Goal: Task Accomplishment & Management: Complete application form

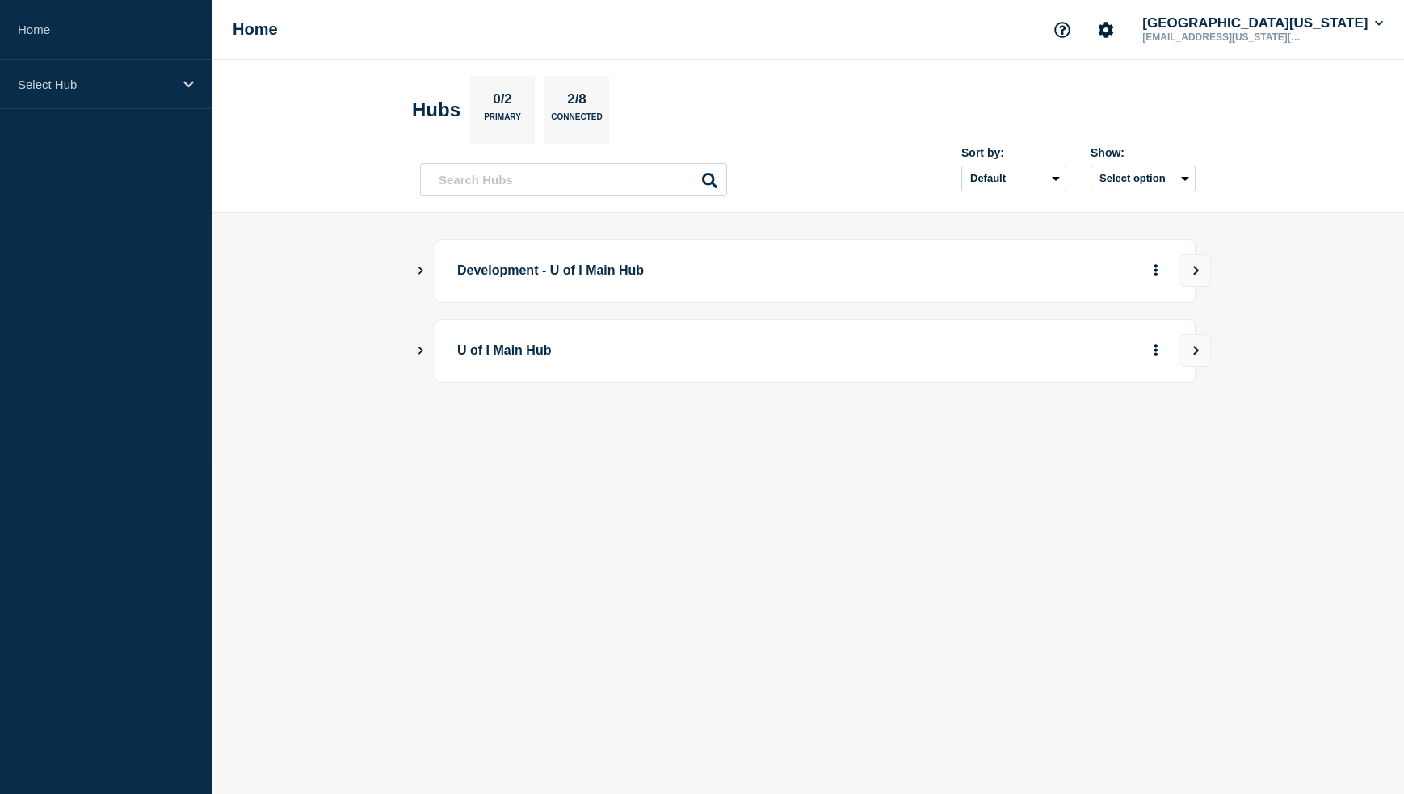
click at [33, 314] on aside "Home Select Hub" at bounding box center [106, 397] width 212 height 794
click at [422, 347] on icon "Show Connected Hubs" at bounding box center [420, 350] width 11 height 8
click at [425, 274] on icon "Show Connected Hubs" at bounding box center [420, 270] width 11 height 8
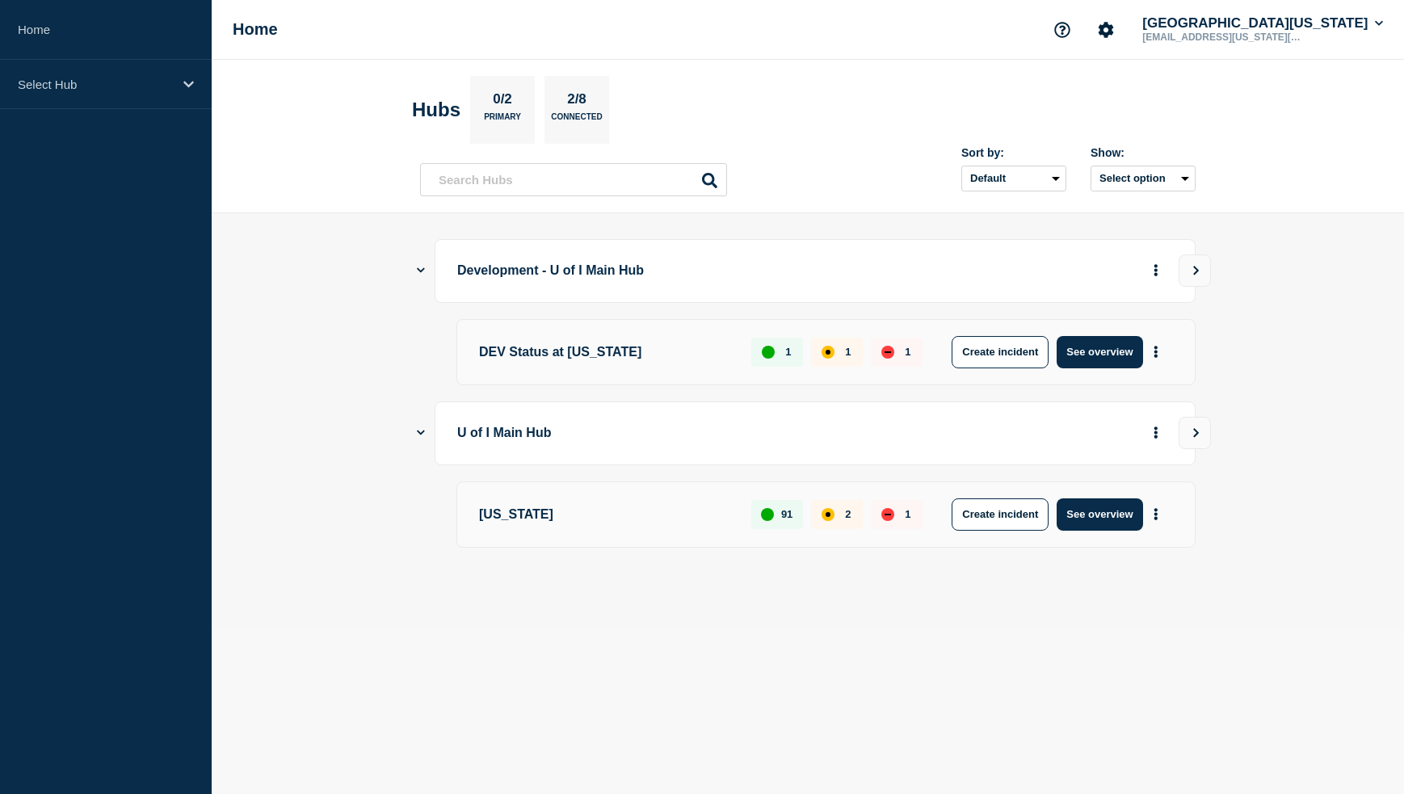
click at [419, 266] on icon "Show Connected Hubs" at bounding box center [421, 270] width 8 height 11
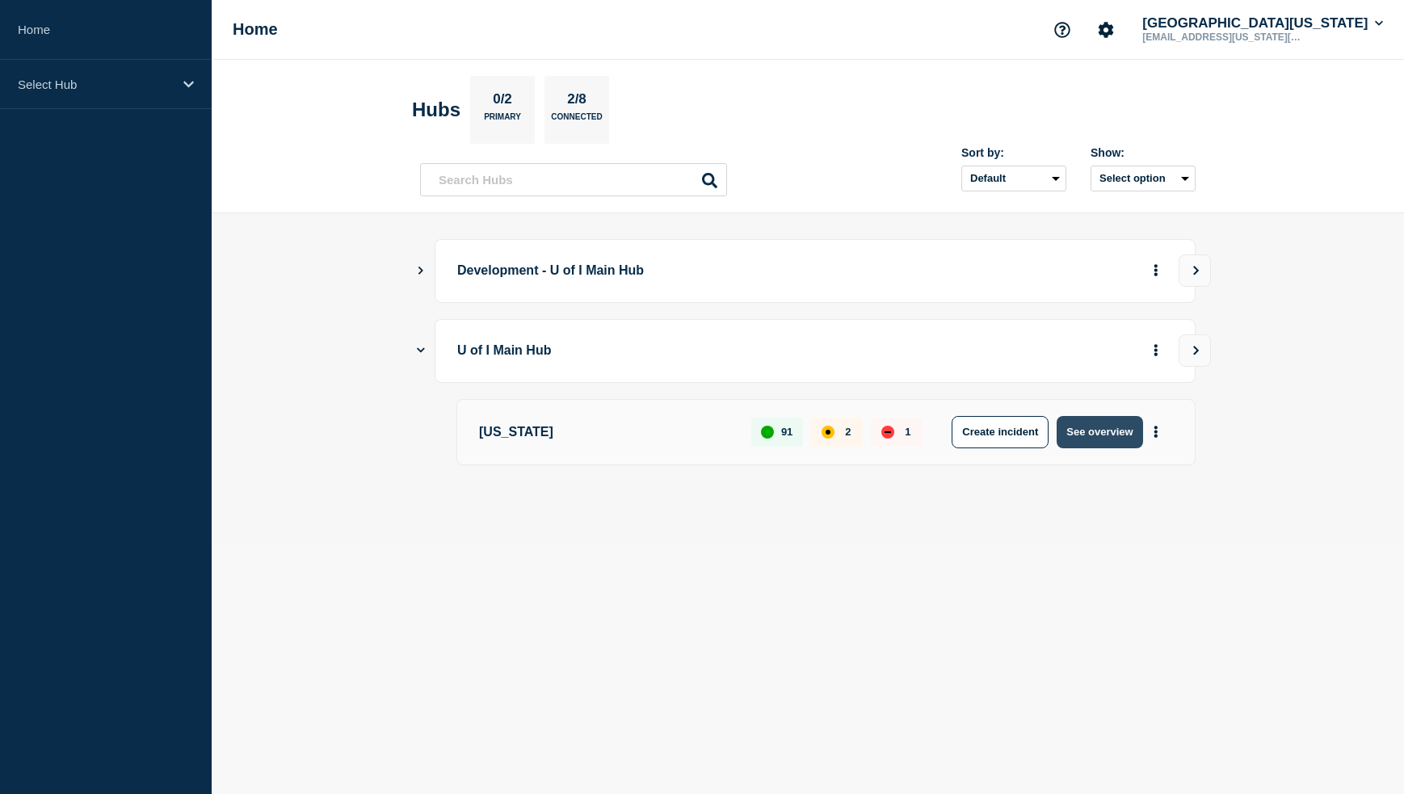
click at [1090, 432] on button "See overview" at bounding box center [1099, 432] width 86 height 32
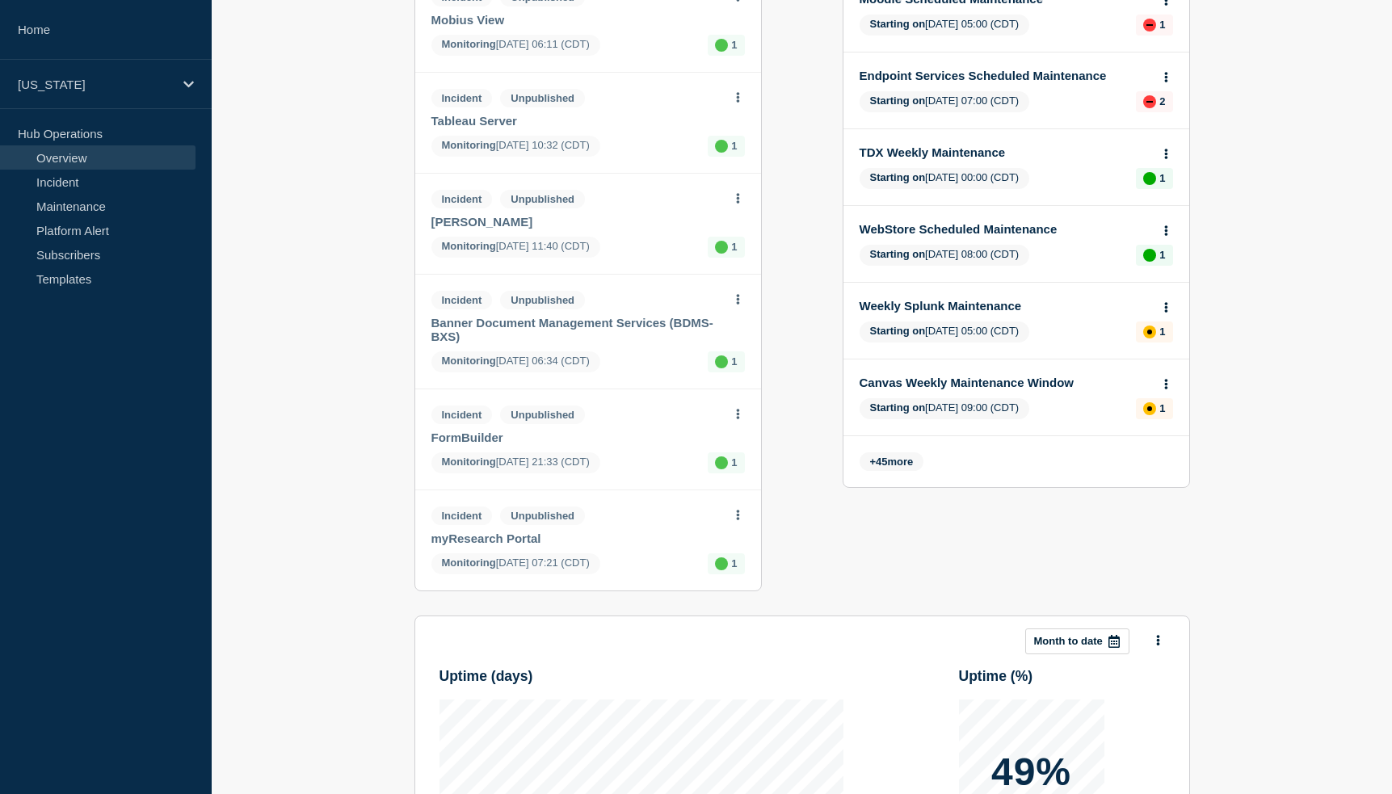
scroll to position [646, 0]
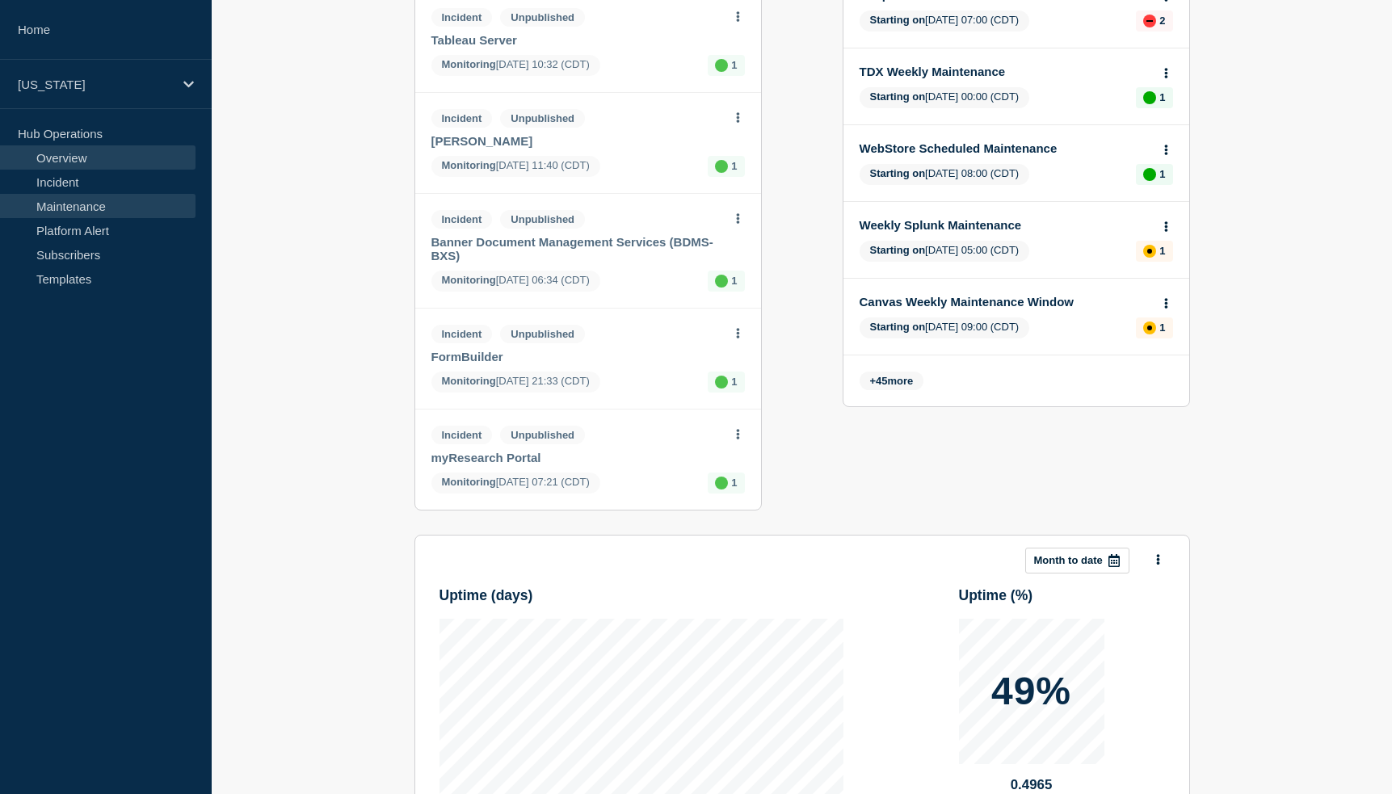
click at [73, 200] on link "Maintenance" at bounding box center [97, 206] width 195 height 24
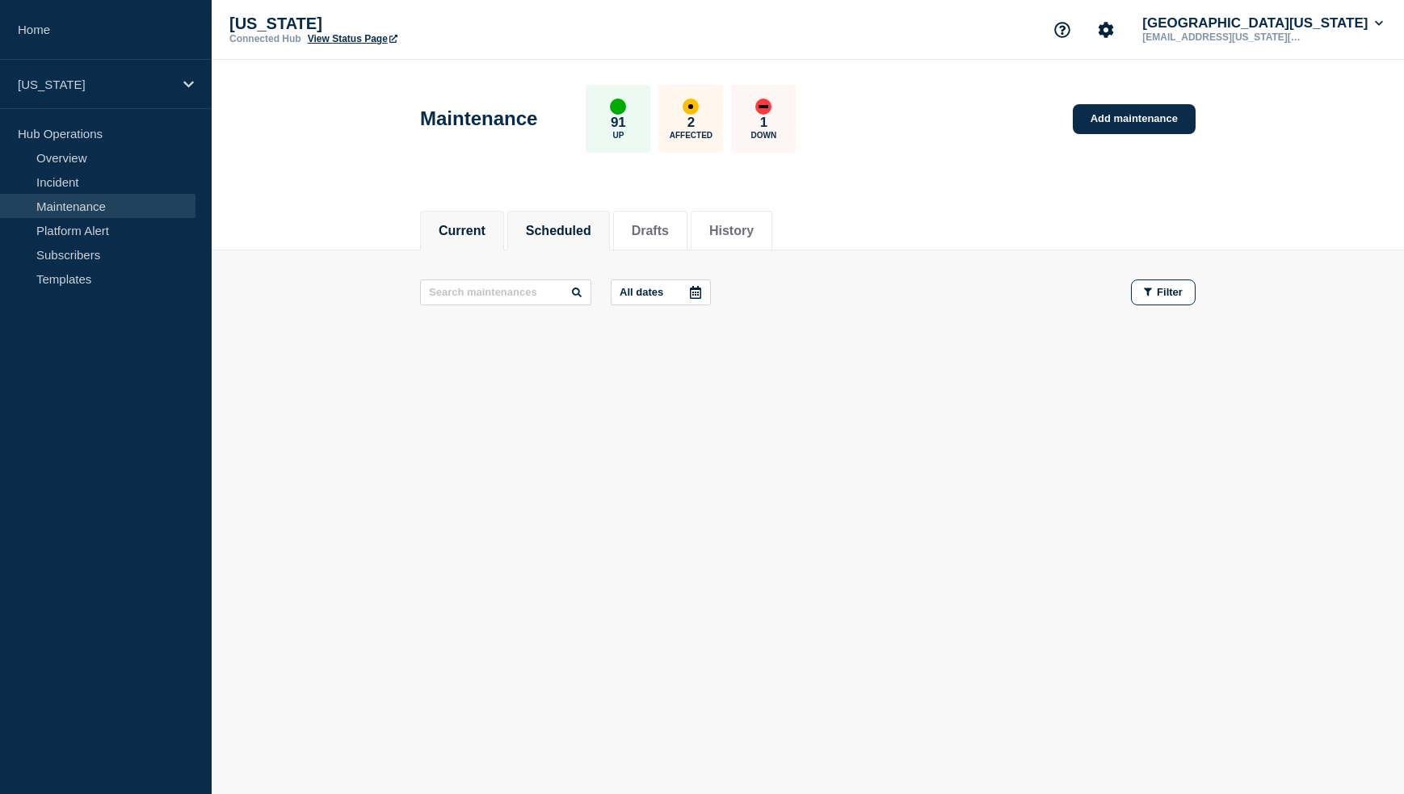
click at [569, 216] on li "Scheduled" at bounding box center [558, 231] width 103 height 40
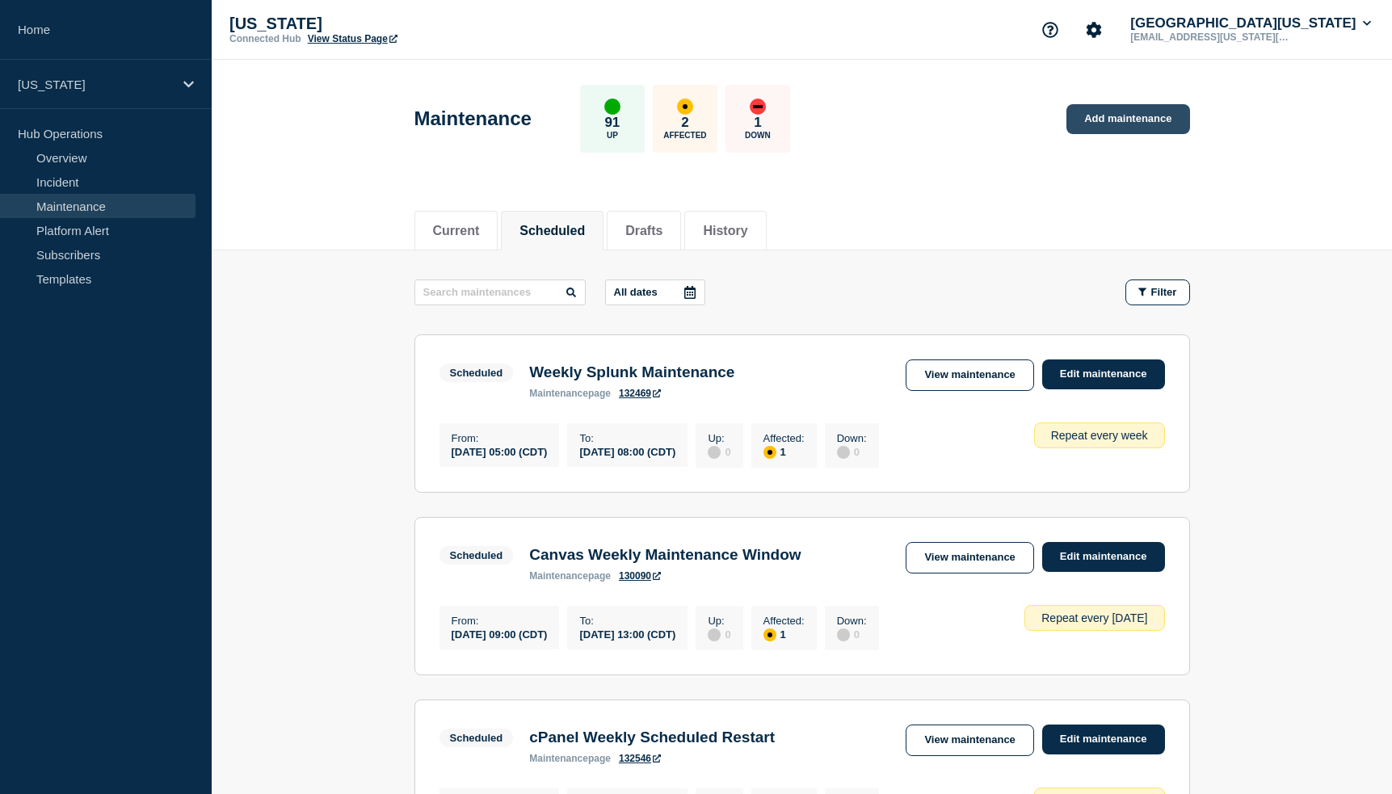
click at [1130, 120] on link "Add maintenance" at bounding box center [1127, 119] width 123 height 30
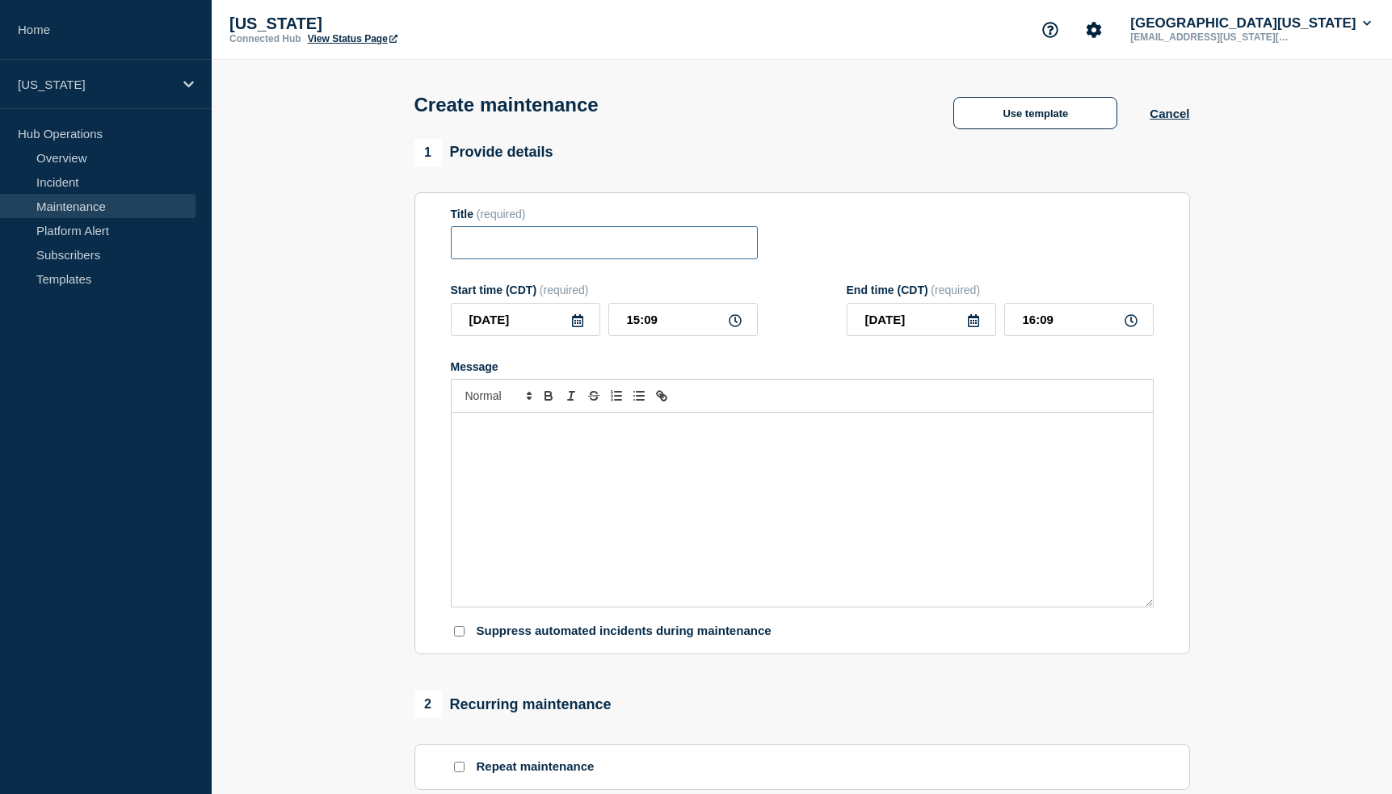
click at [580, 251] on input "Title" at bounding box center [604, 242] width 307 height 33
type input "Canvas Maintenance"
click at [598, 478] on div "Message" at bounding box center [802, 510] width 701 height 194
click at [594, 519] on div "Message" at bounding box center [802, 510] width 701 height 194
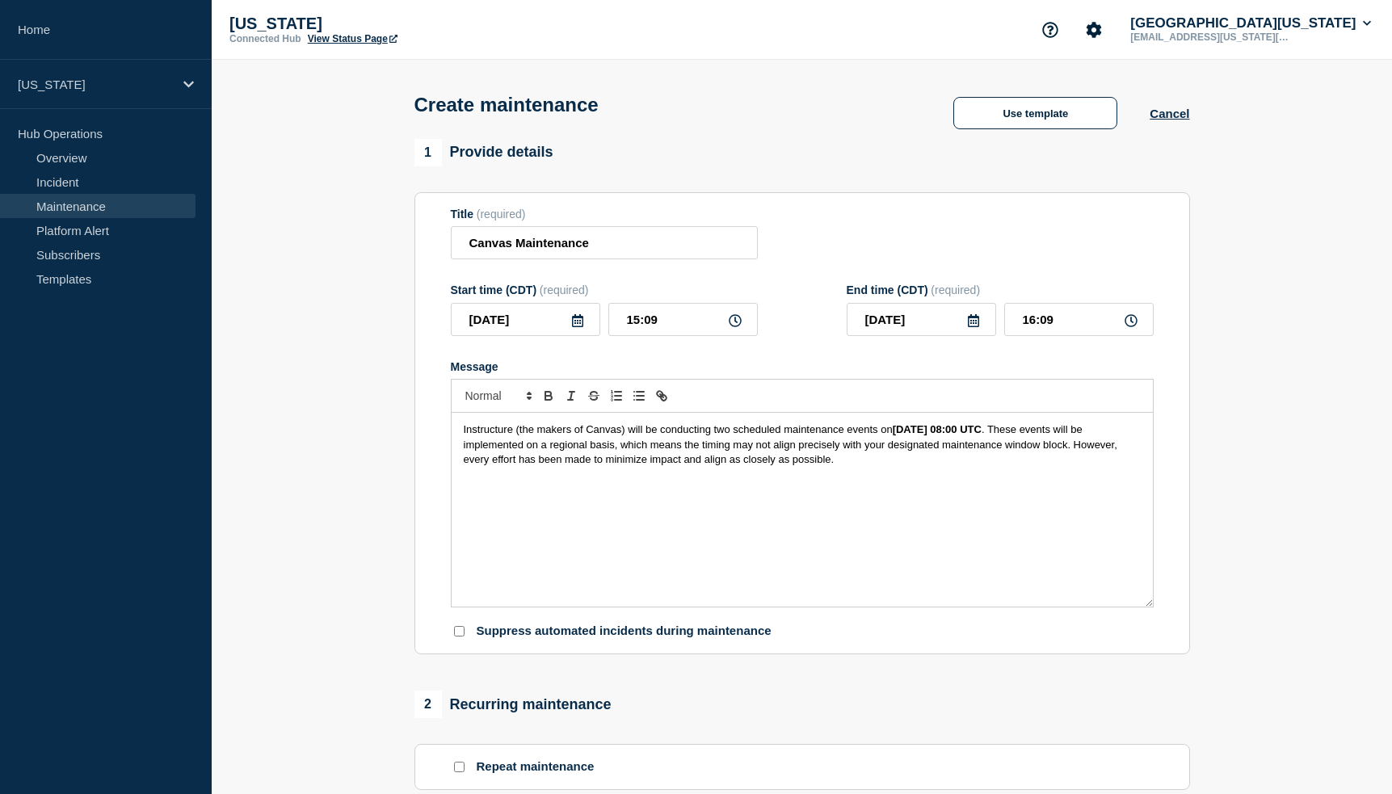
click at [981, 432] on strong "October 2, 2025, at 08:00 UTC" at bounding box center [937, 429] width 89 height 12
drag, startPoint x: 542, startPoint y: 552, endPoint x: 597, endPoint y: 550, distance: 55.0
click at [542, 552] on div "Instructure (the makers of Canvas) will be conducting two scheduled maintenance…" at bounding box center [802, 510] width 701 height 194
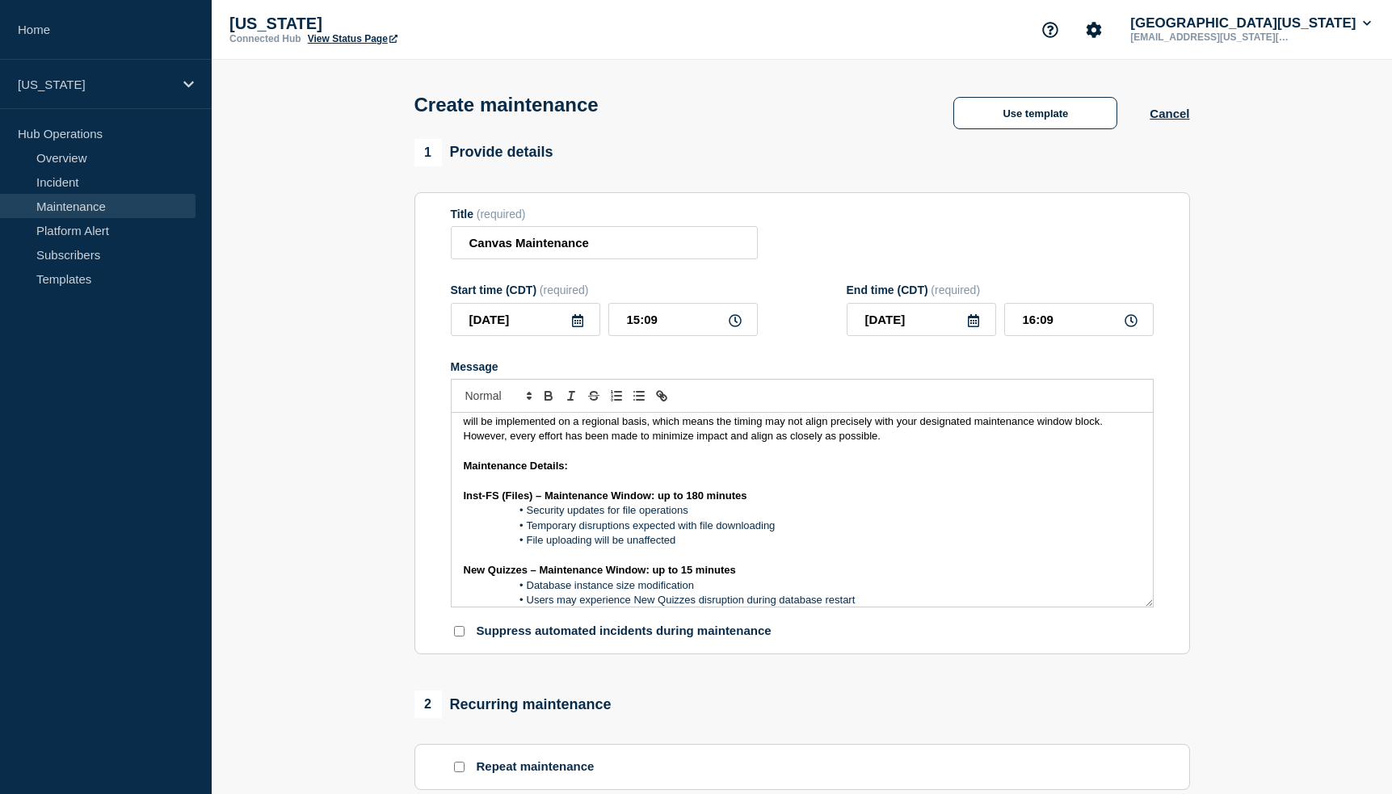
scroll to position [38, 0]
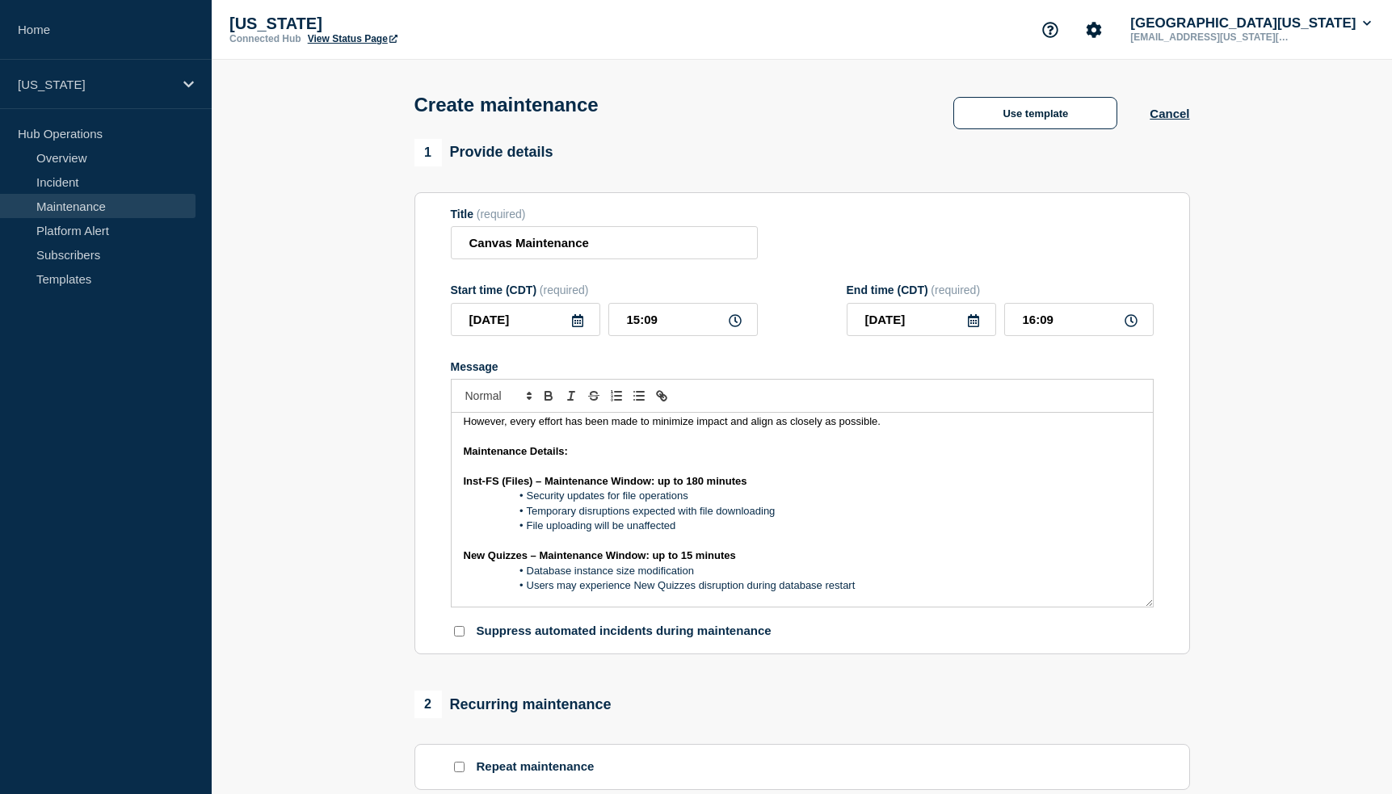
click at [460, 632] on input "Suppress automated incidents during maintenance" at bounding box center [459, 631] width 11 height 11
checkbox input "true"
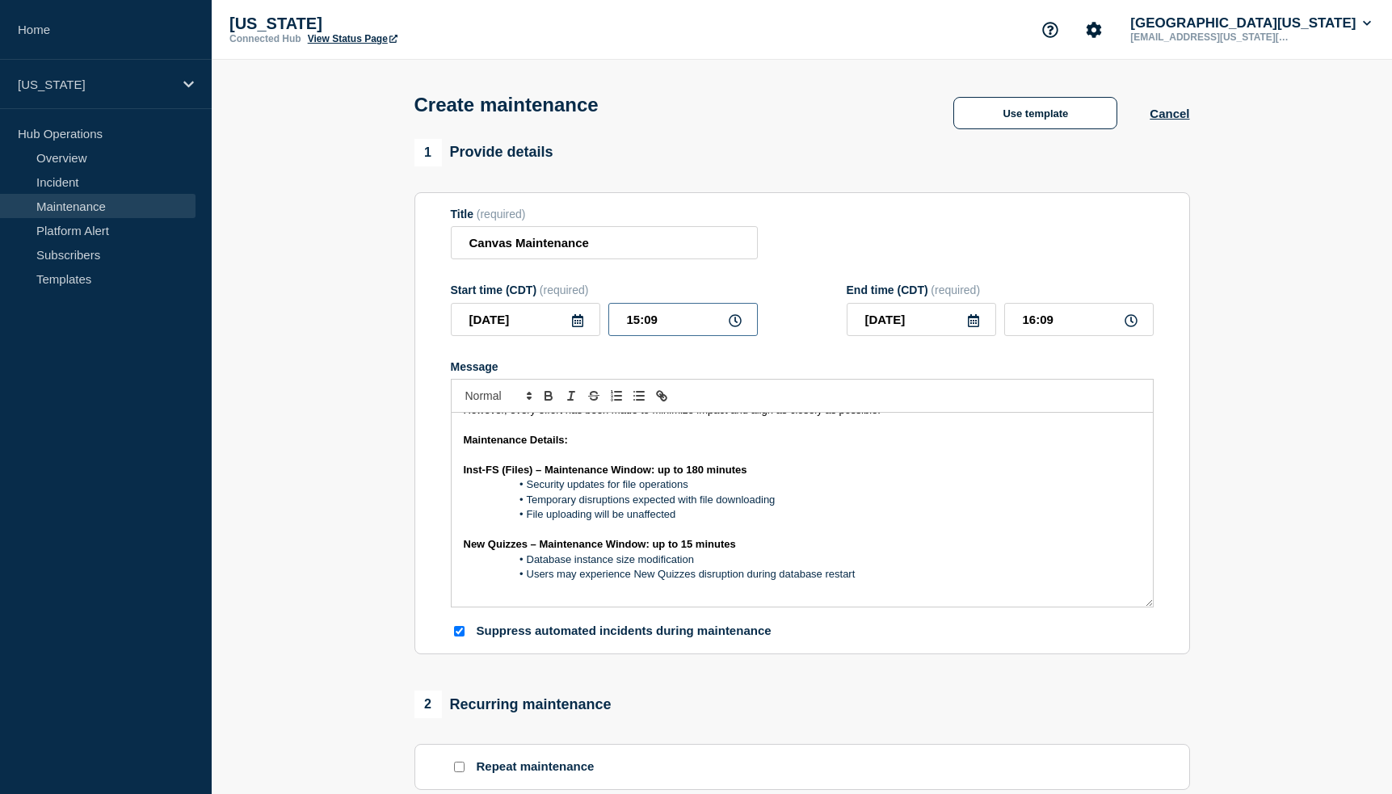
click at [638, 319] on input "15:09" at bounding box center [682, 319] width 149 height 33
type input "03:09"
type input "04:09"
click at [579, 327] on icon at bounding box center [577, 320] width 13 height 13
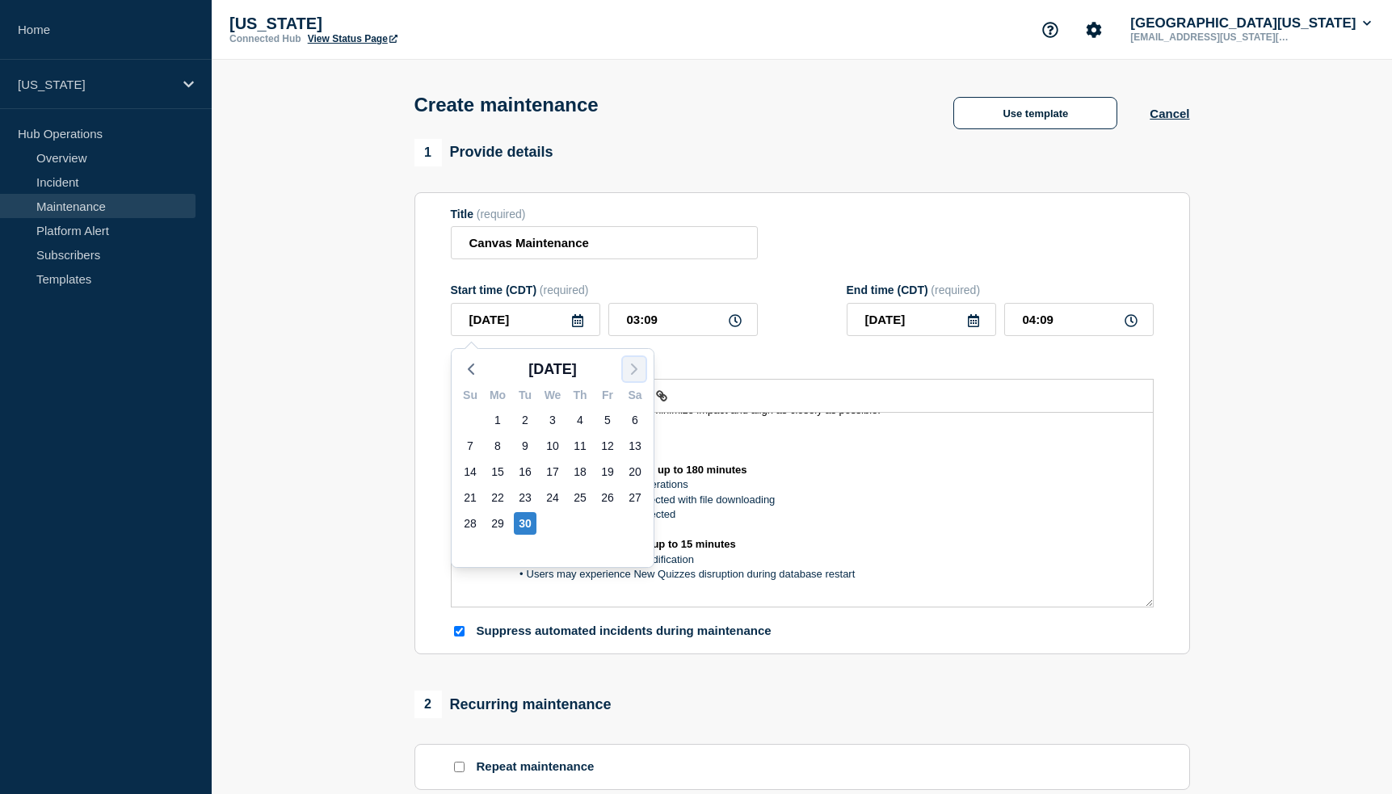
click at [642, 367] on icon "button" at bounding box center [633, 368] width 19 height 19
click at [579, 418] on div "2" at bounding box center [580, 420] width 23 height 23
type input "2025-10-02"
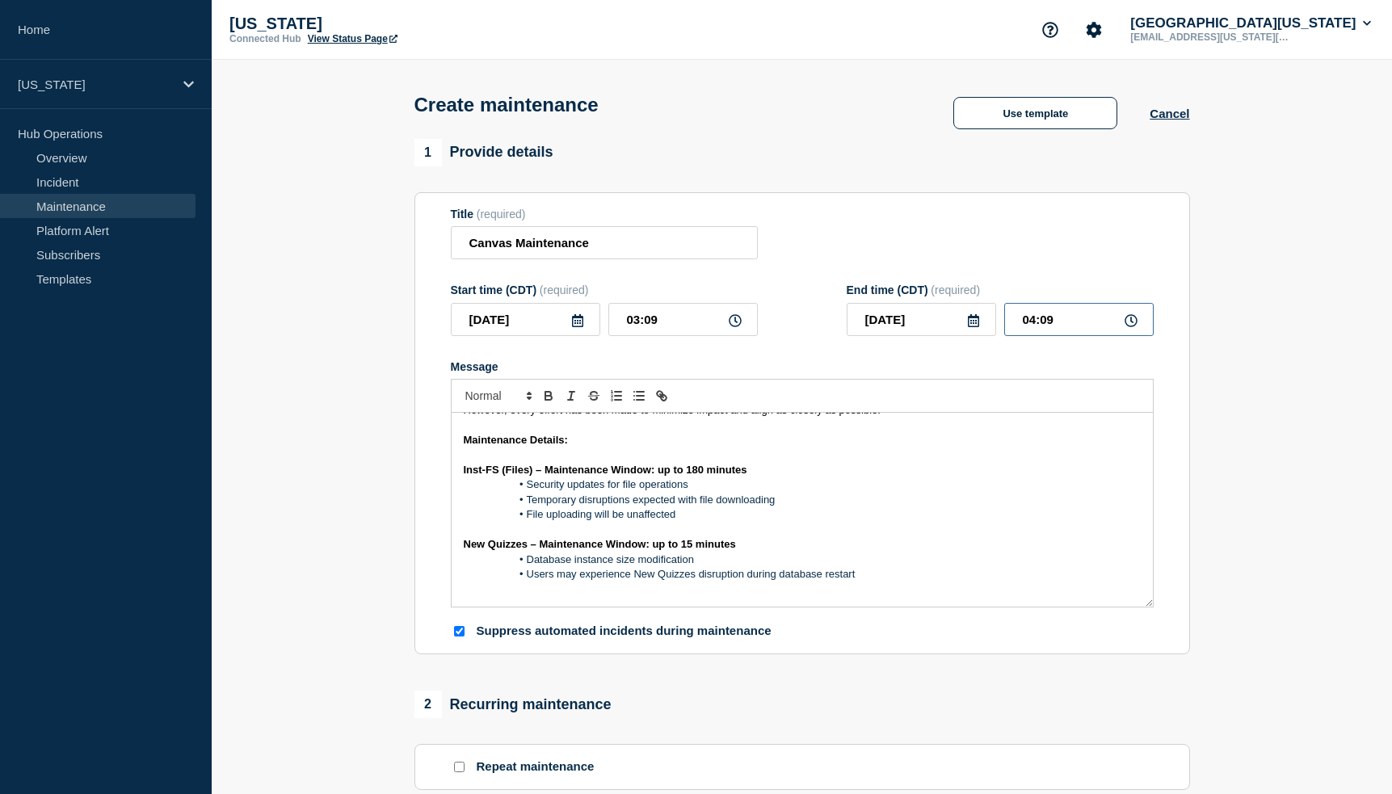
drag, startPoint x: 1054, startPoint y: 320, endPoint x: 987, endPoint y: 315, distance: 67.2
click at [985, 313] on div "2025-10-02 04:09" at bounding box center [999, 319] width 307 height 33
type input "06:30"
click at [1245, 402] on section "1 Provide details Title (required) Canvas Maintenance Start time (CDT) (require…" at bounding box center [802, 699] width 1180 height 1121
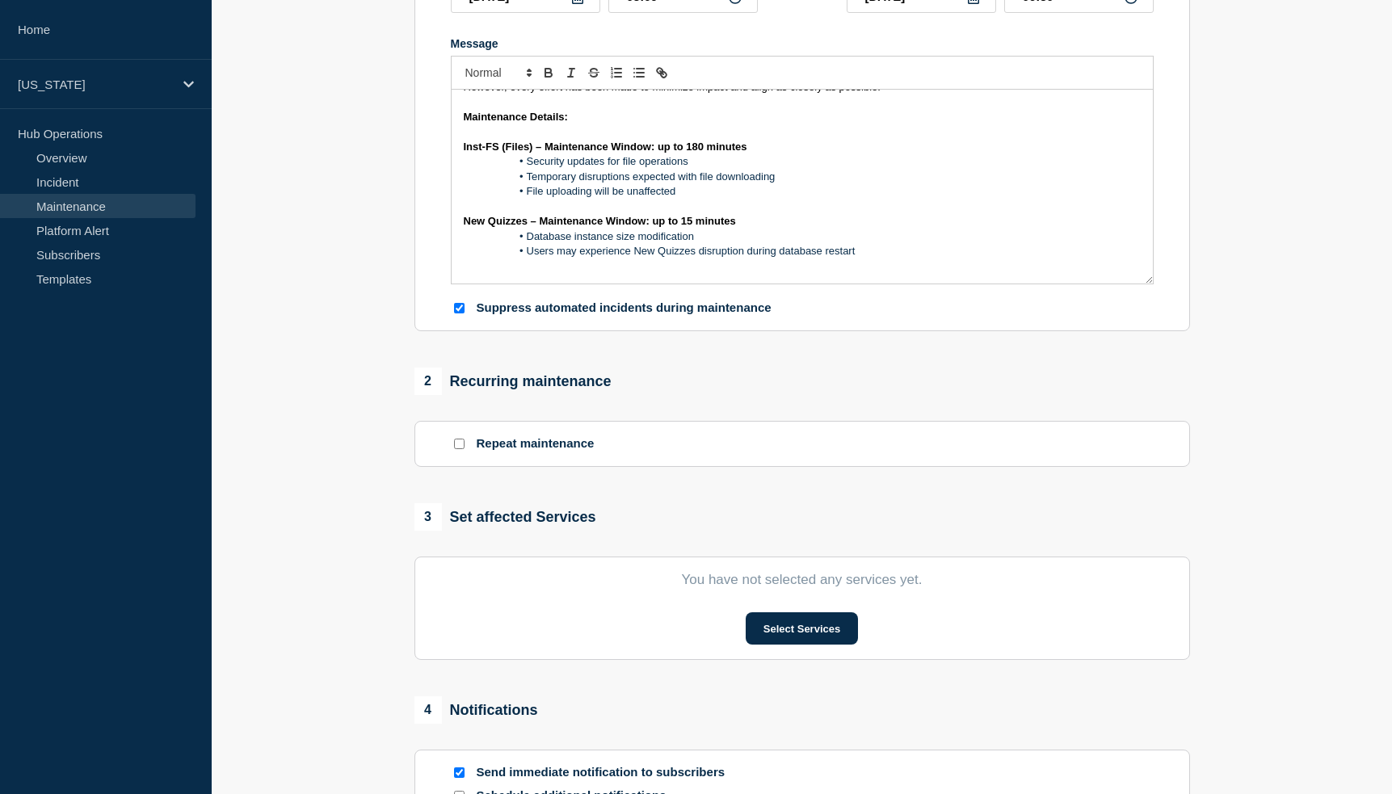
scroll to position [404, 0]
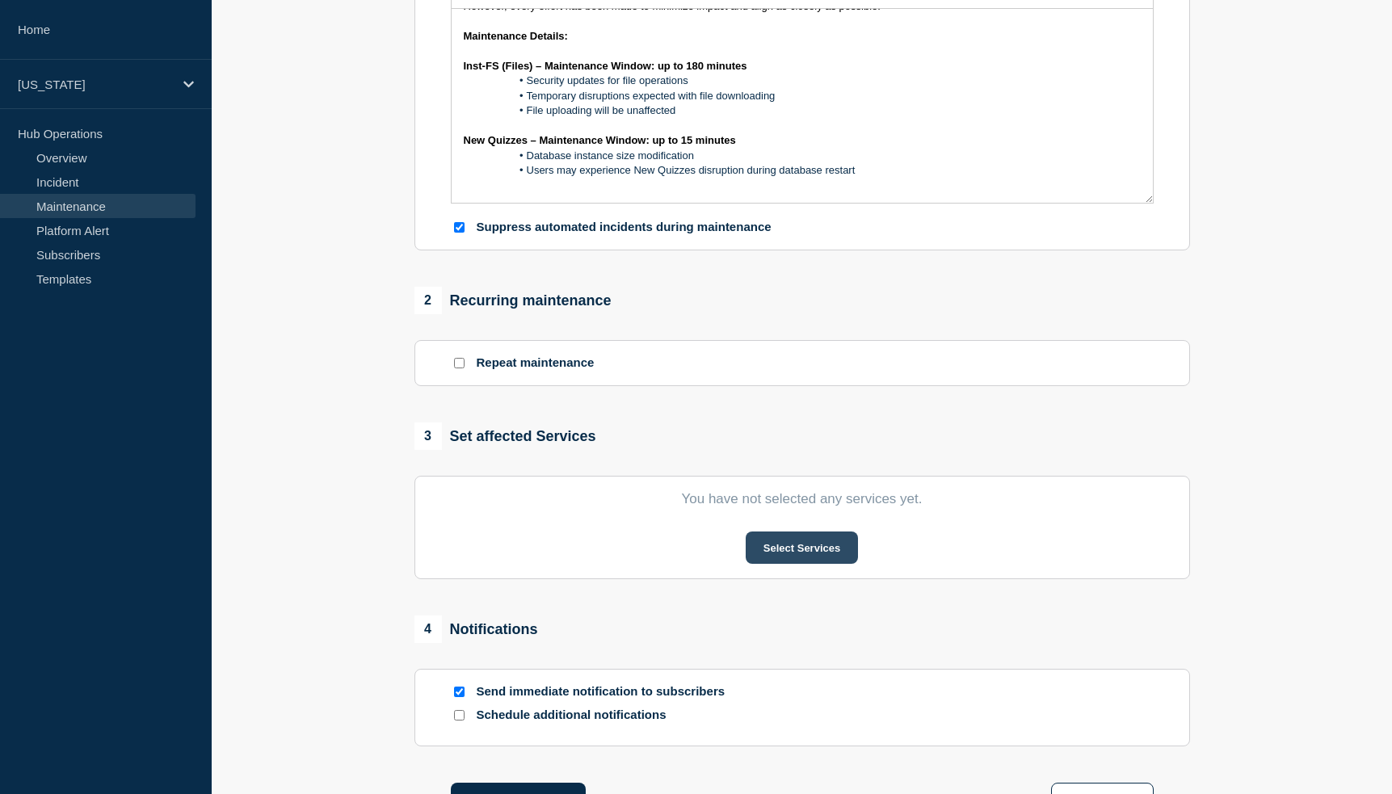
click at [833, 551] on button "Select Services" at bounding box center [802, 547] width 112 height 32
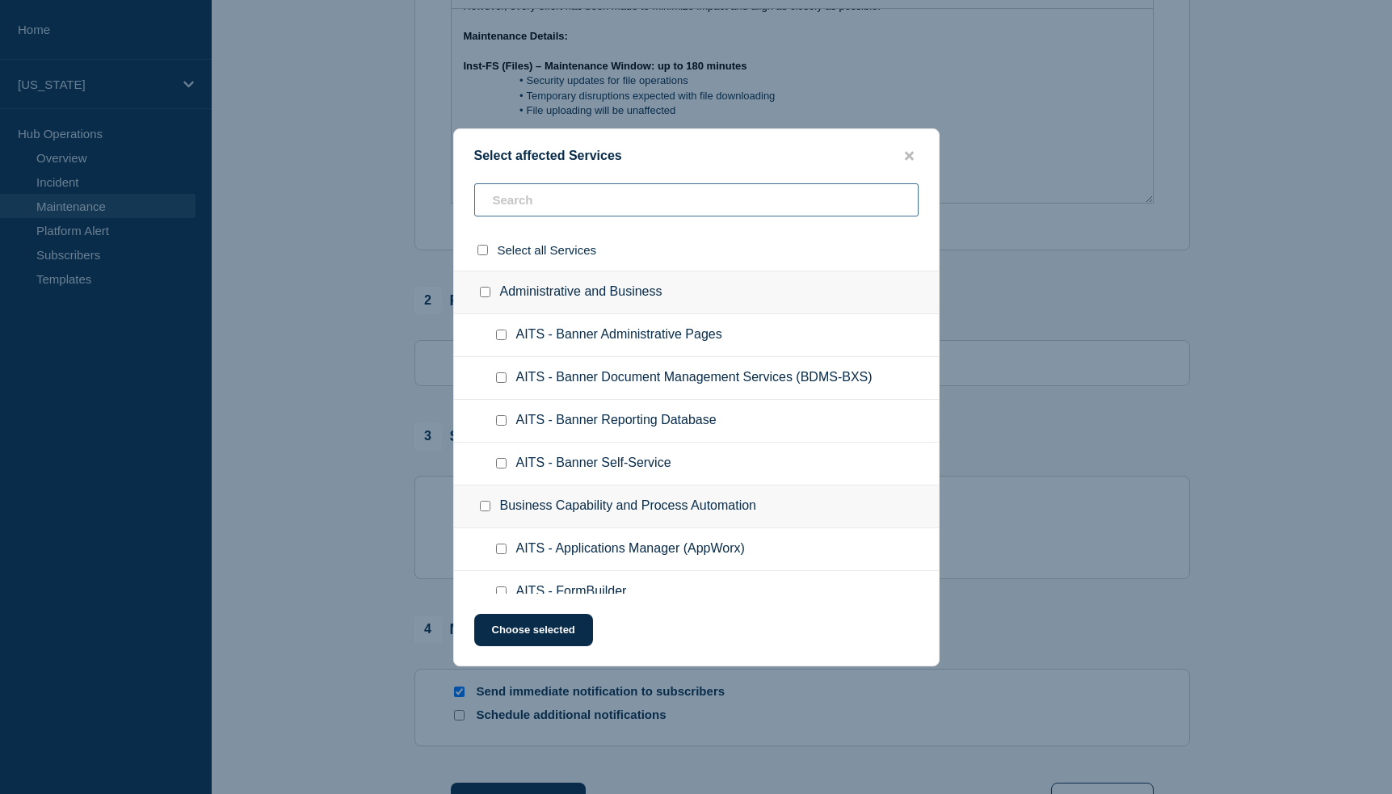
click at [690, 204] on input "text" at bounding box center [696, 199] width 444 height 33
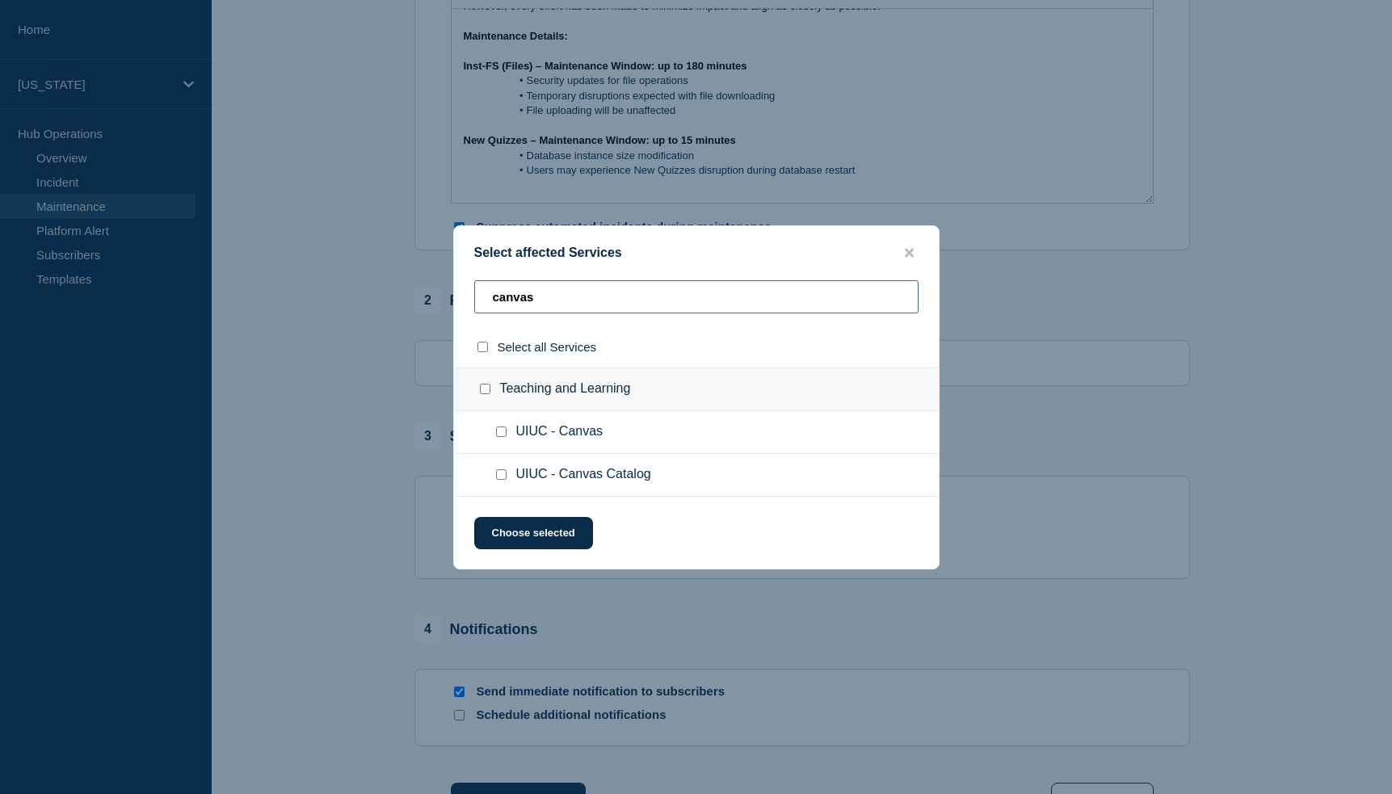
type input "canvas"
click at [501, 431] on input "UIUC - Canvas checkbox" at bounding box center [501, 431] width 11 height 11
checkbox input "true"
click at [531, 532] on button "Choose selected" at bounding box center [533, 533] width 119 height 32
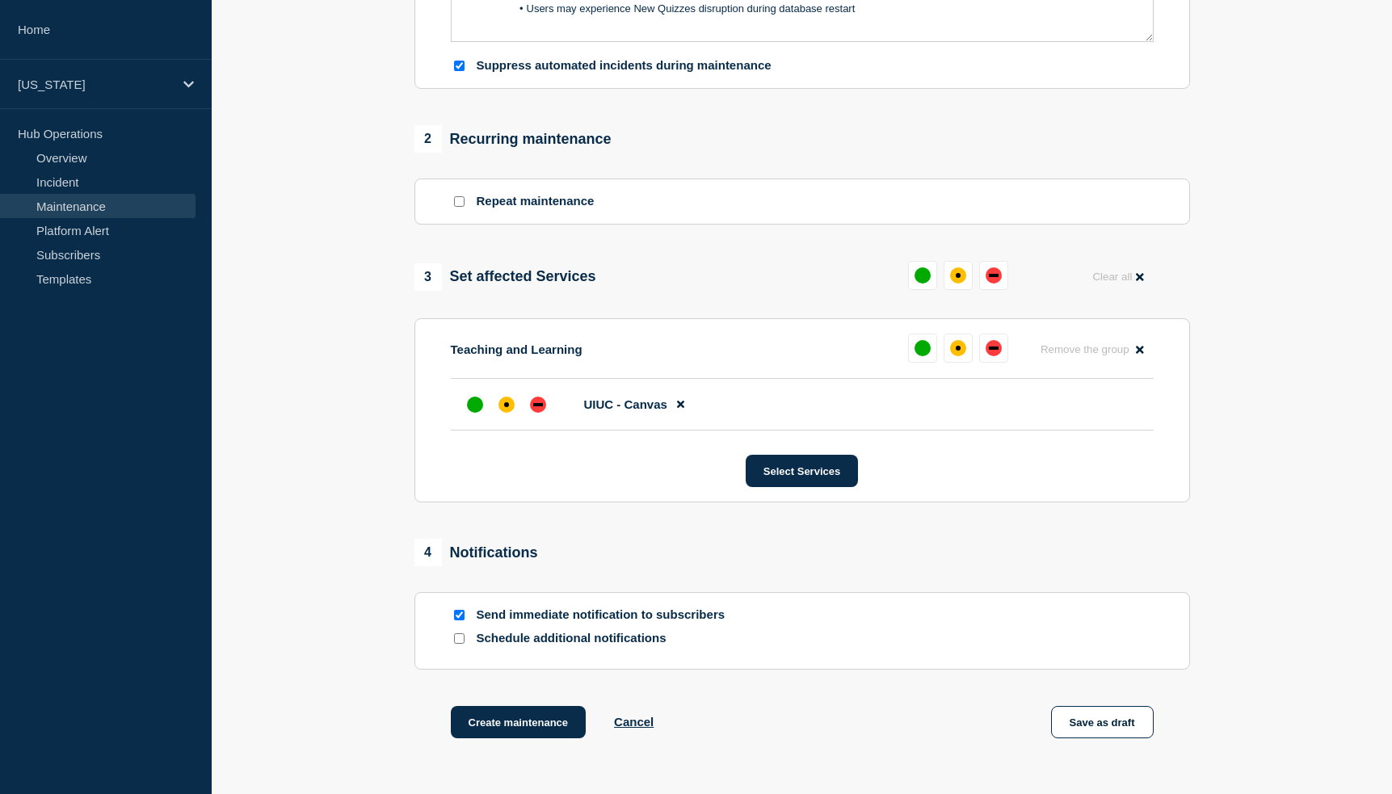
scroll to position [699, 0]
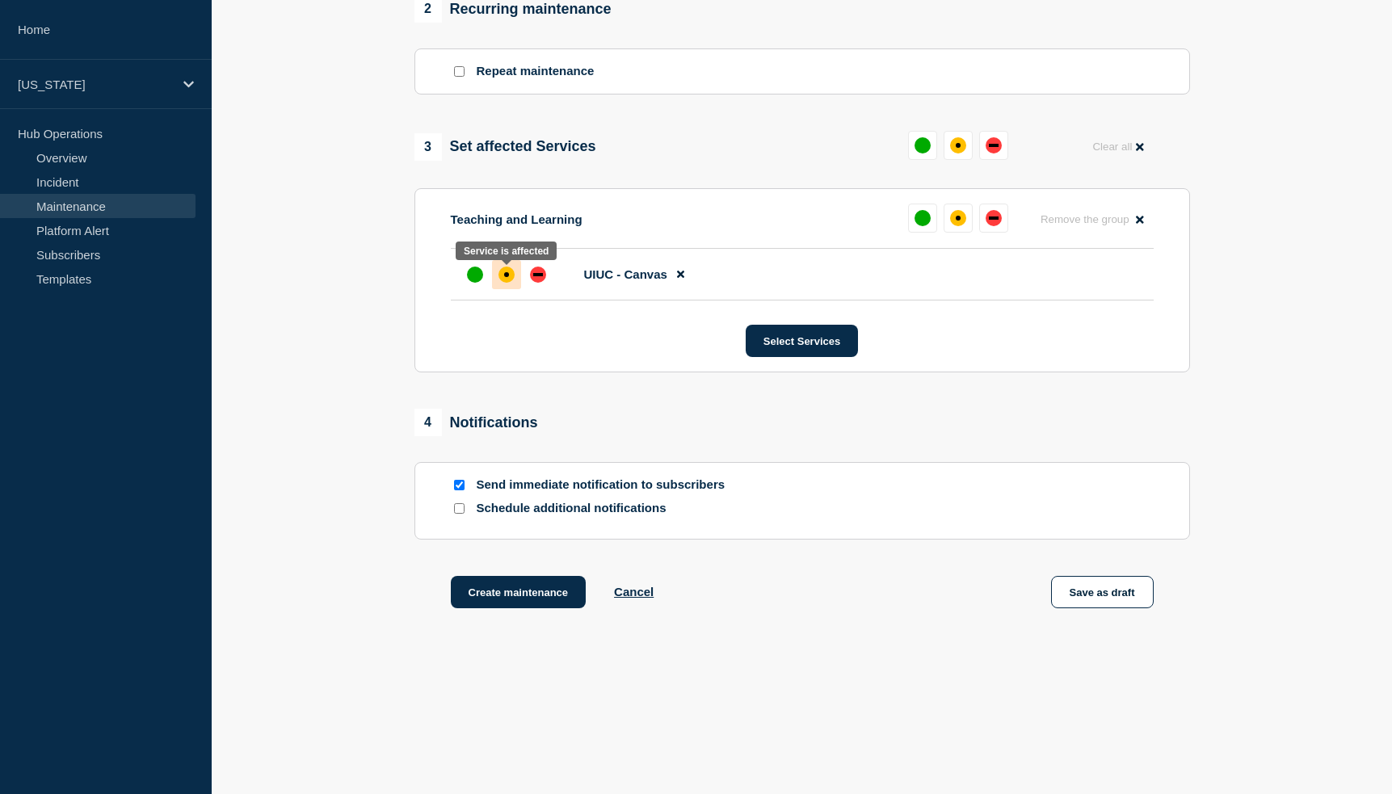
click at [506, 272] on div "affected" at bounding box center [506, 274] width 5 height 5
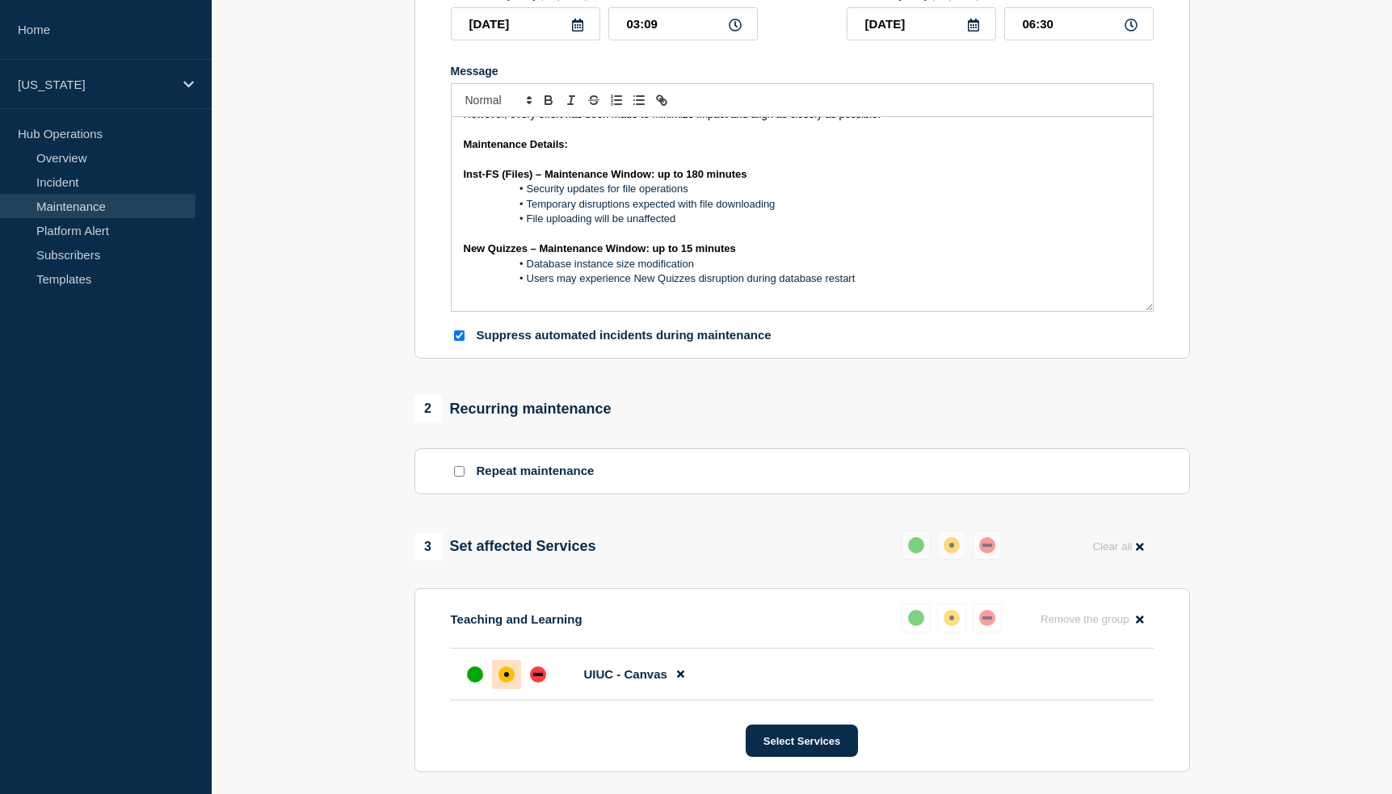
scroll to position [53, 0]
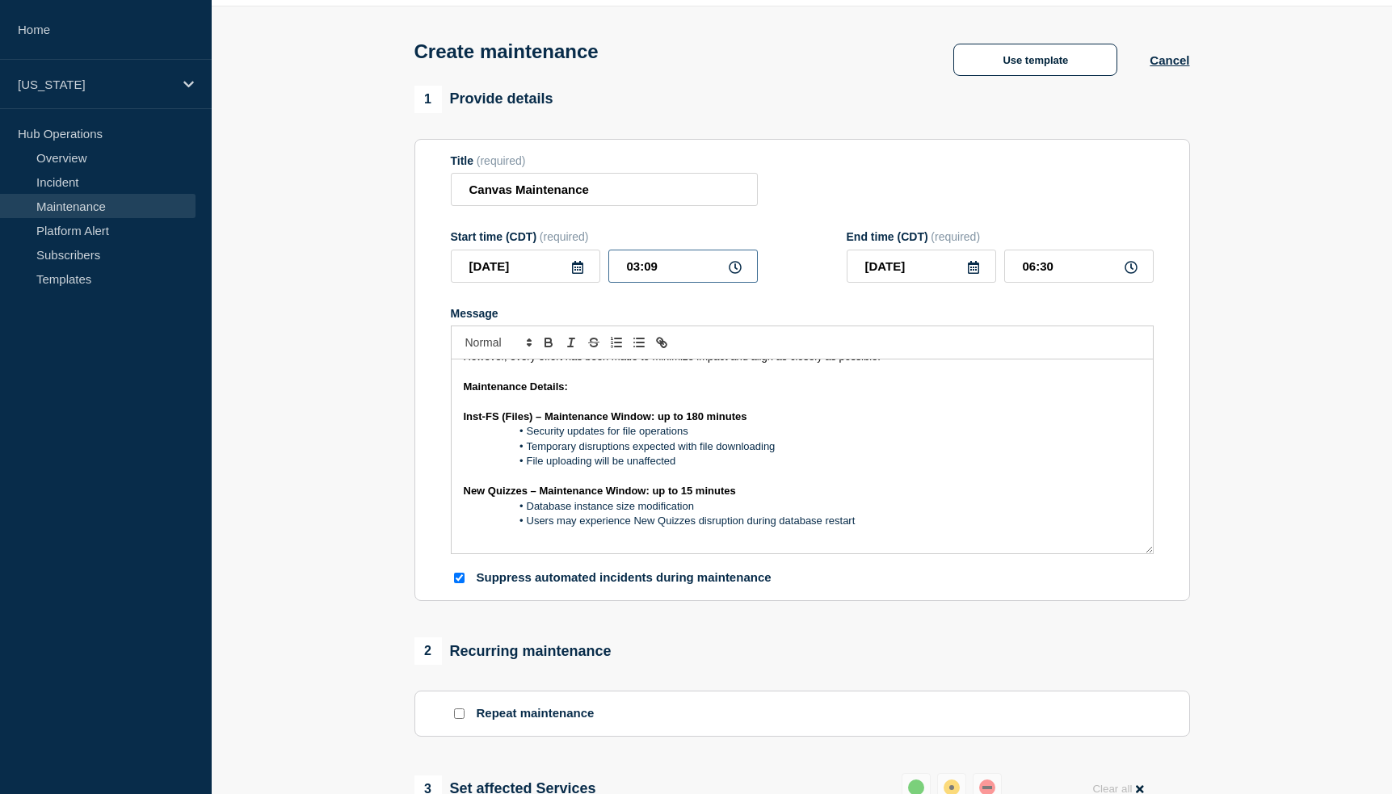
drag, startPoint x: 651, startPoint y: 265, endPoint x: 733, endPoint y: 275, distance: 83.0
click at [733, 275] on div "03:09" at bounding box center [682, 266] width 149 height 33
type input "03:00"
drag, startPoint x: 1041, startPoint y: 271, endPoint x: 1148, endPoint y: 258, distance: 107.3
click at [1148, 258] on input "06:21" at bounding box center [1078, 266] width 149 height 33
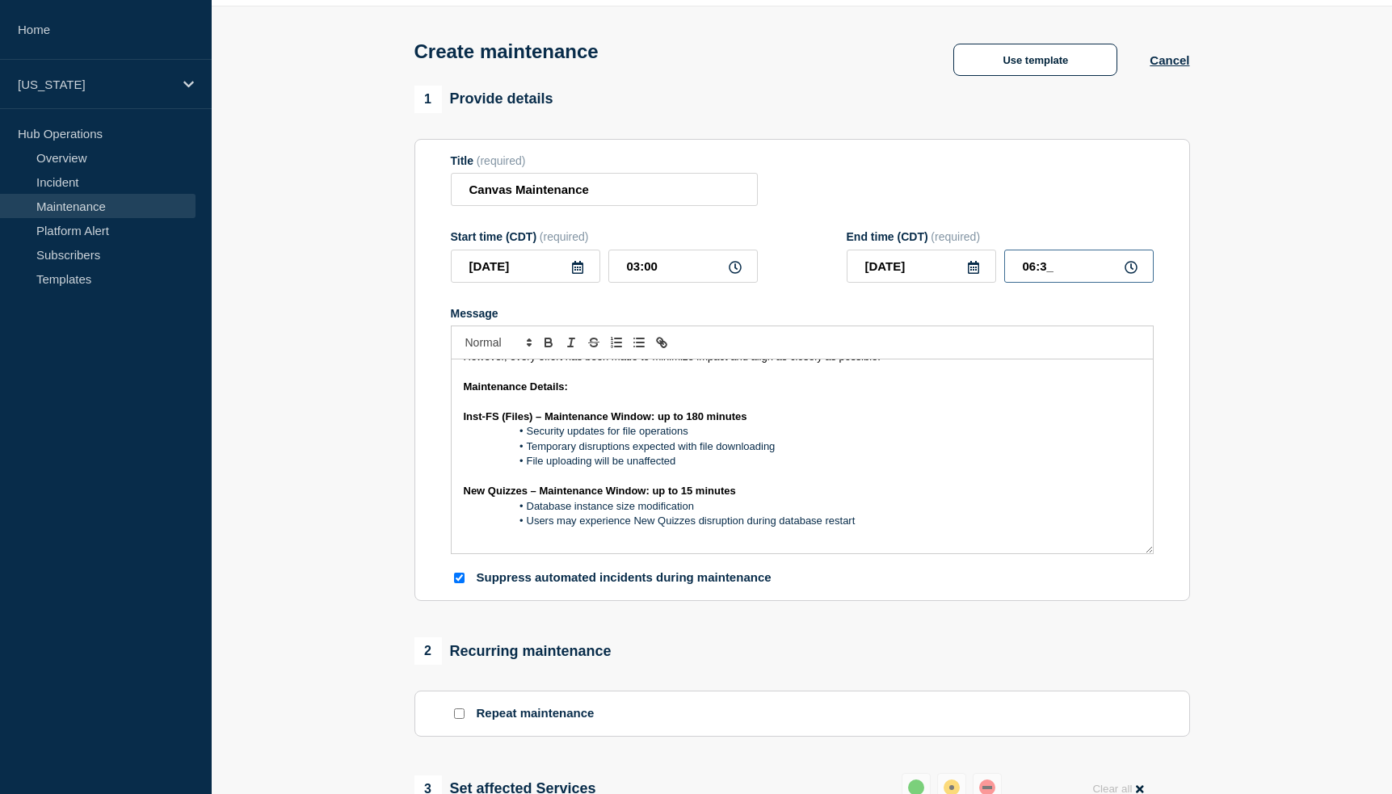
type input "06:30"
click at [641, 193] on input "Canvas Maintenance" at bounding box center [604, 189] width 307 height 33
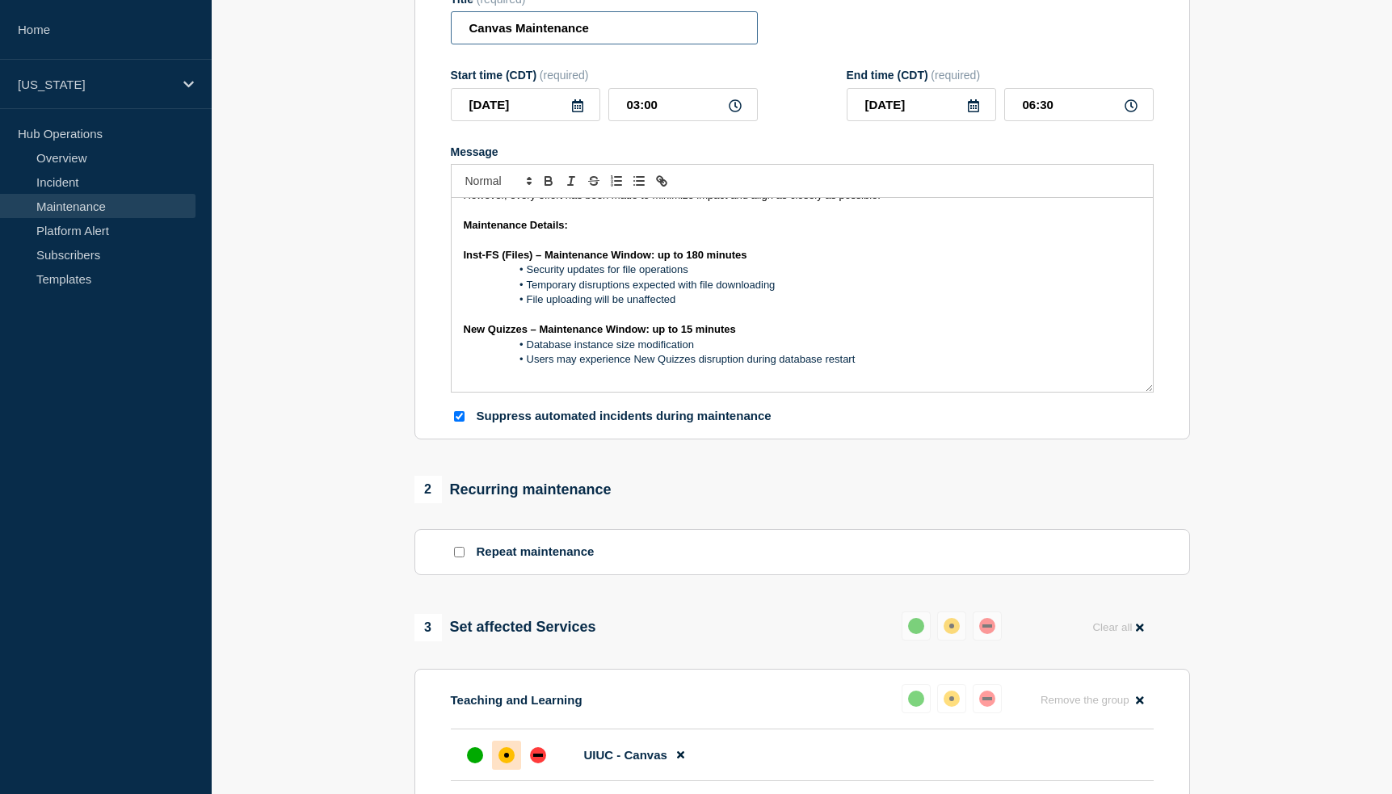
scroll to position [699, 0]
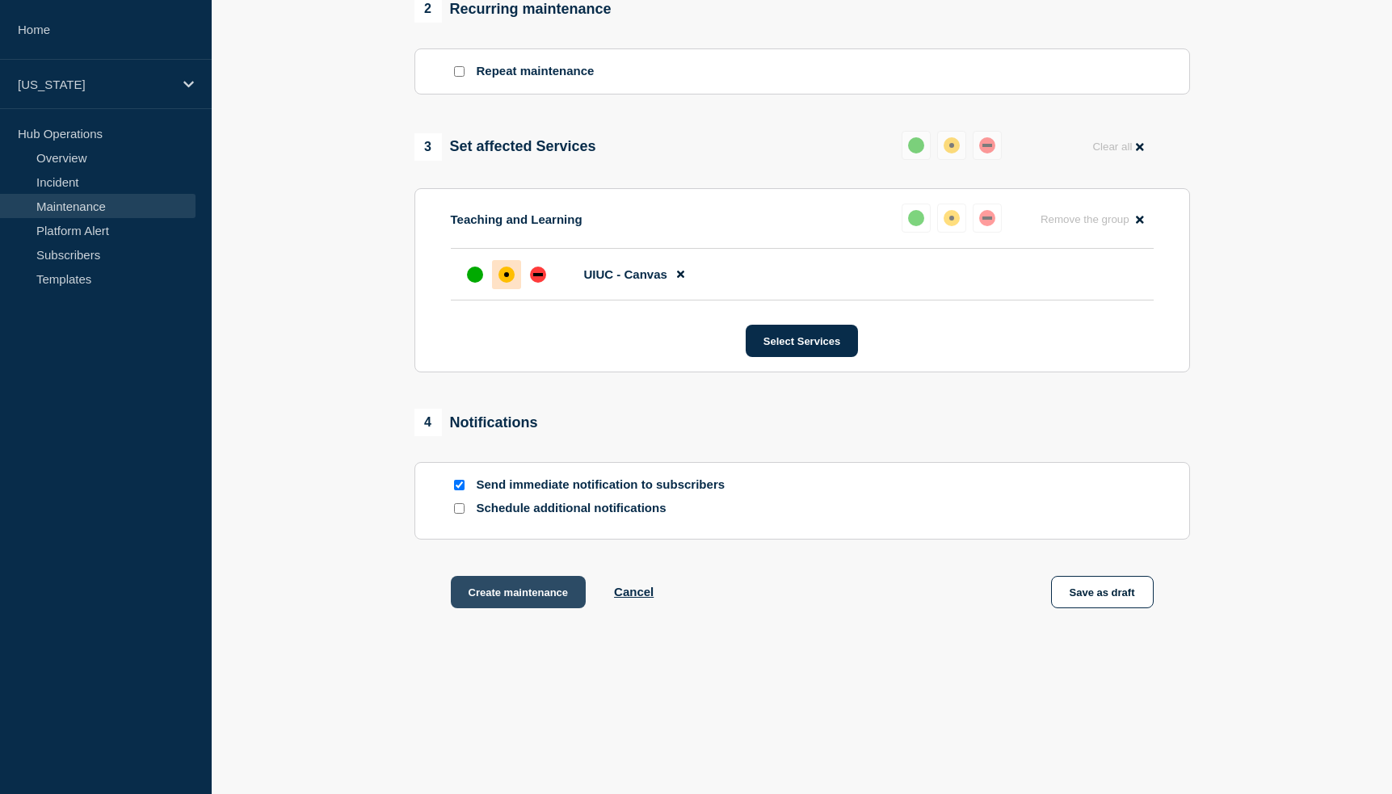
click at [520, 587] on button "Create maintenance" at bounding box center [519, 592] width 136 height 32
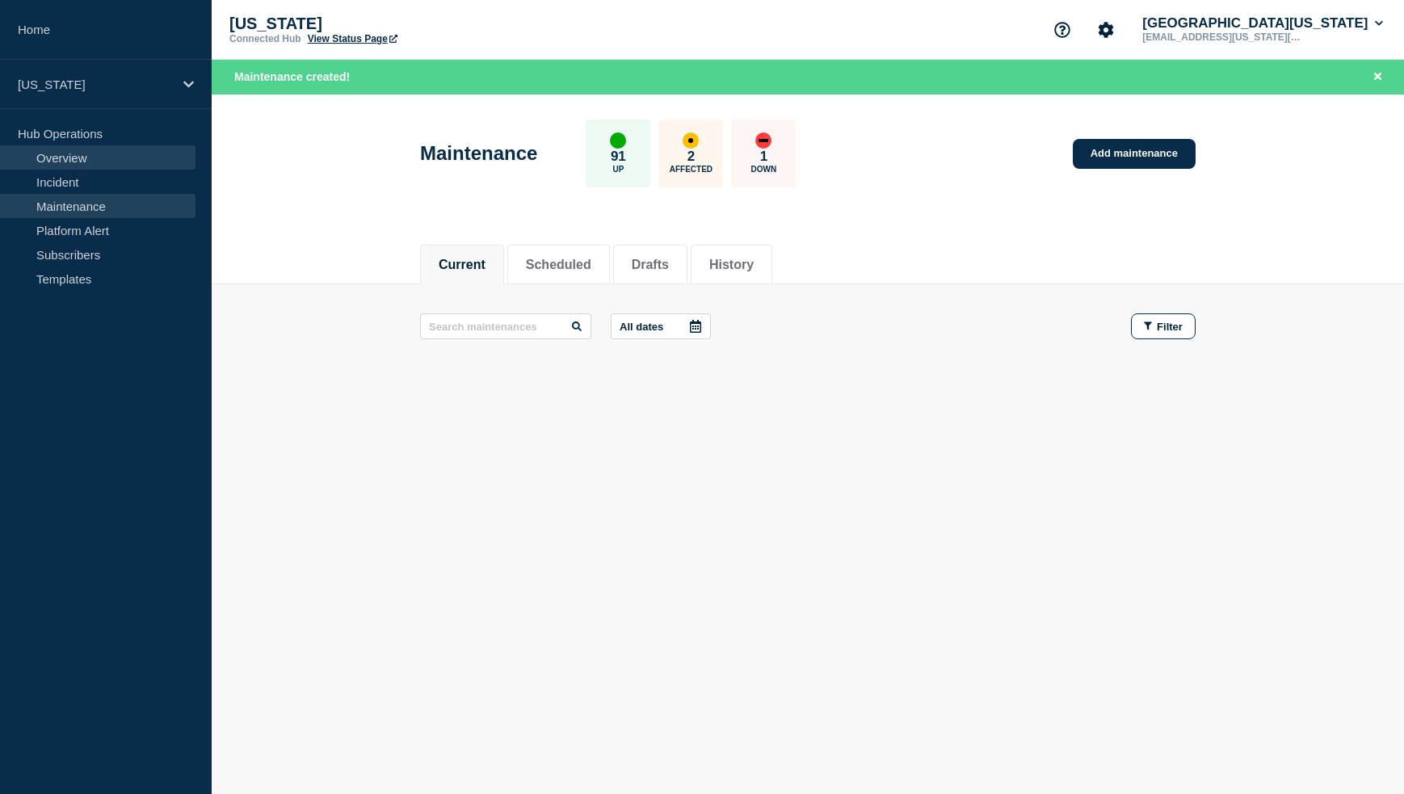
click at [74, 158] on link "Overview" at bounding box center [97, 157] width 195 height 24
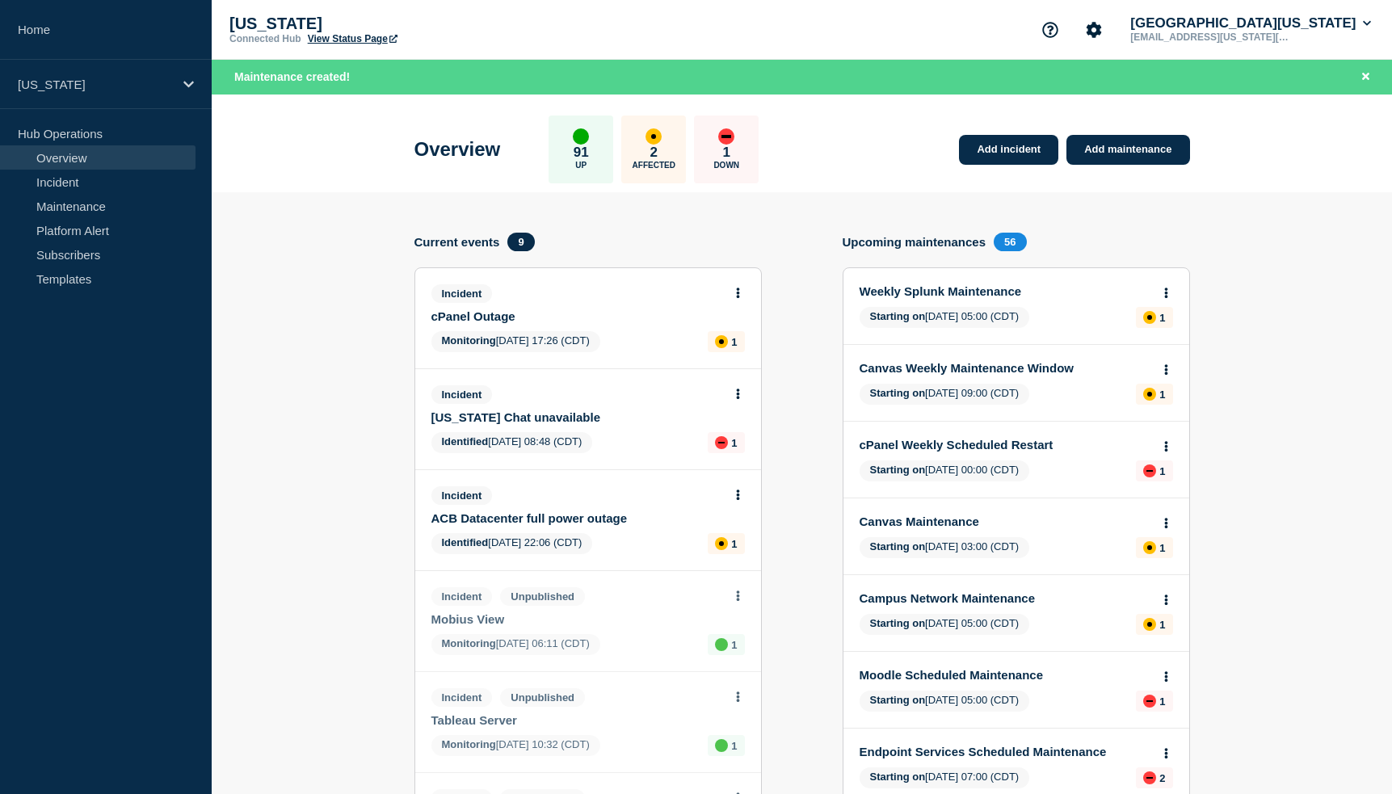
click at [662, 145] on div "2 Affected" at bounding box center [653, 150] width 65 height 68
click at [656, 137] on div "affected" at bounding box center [653, 136] width 5 height 5
click at [933, 522] on link "Canvas Maintenance" at bounding box center [1005, 522] width 292 height 14
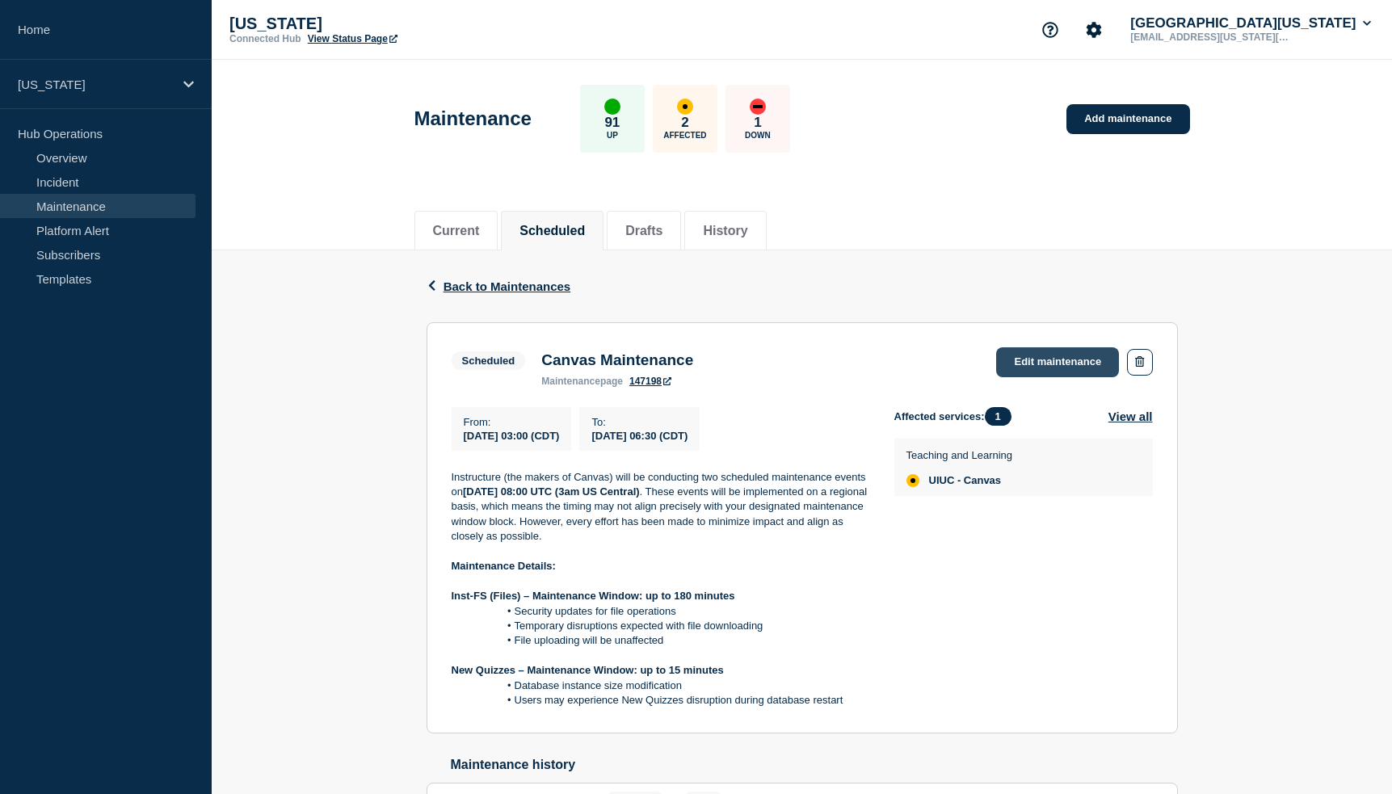
click at [1064, 359] on link "Edit maintenance" at bounding box center [1057, 362] width 123 height 30
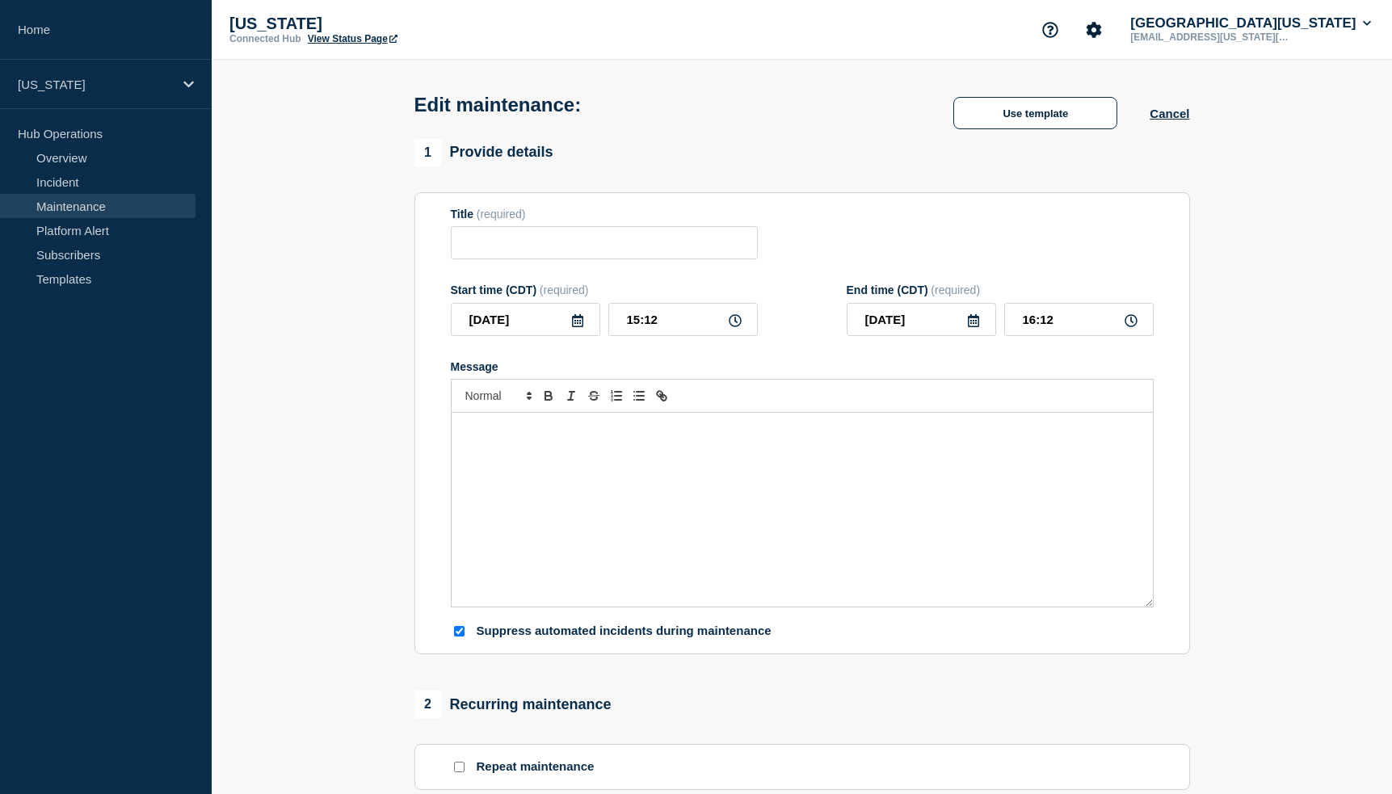
type input "Canvas Maintenance"
type input "2025-10-02"
type input "03:00"
type input "2025-10-02"
type input "06:30"
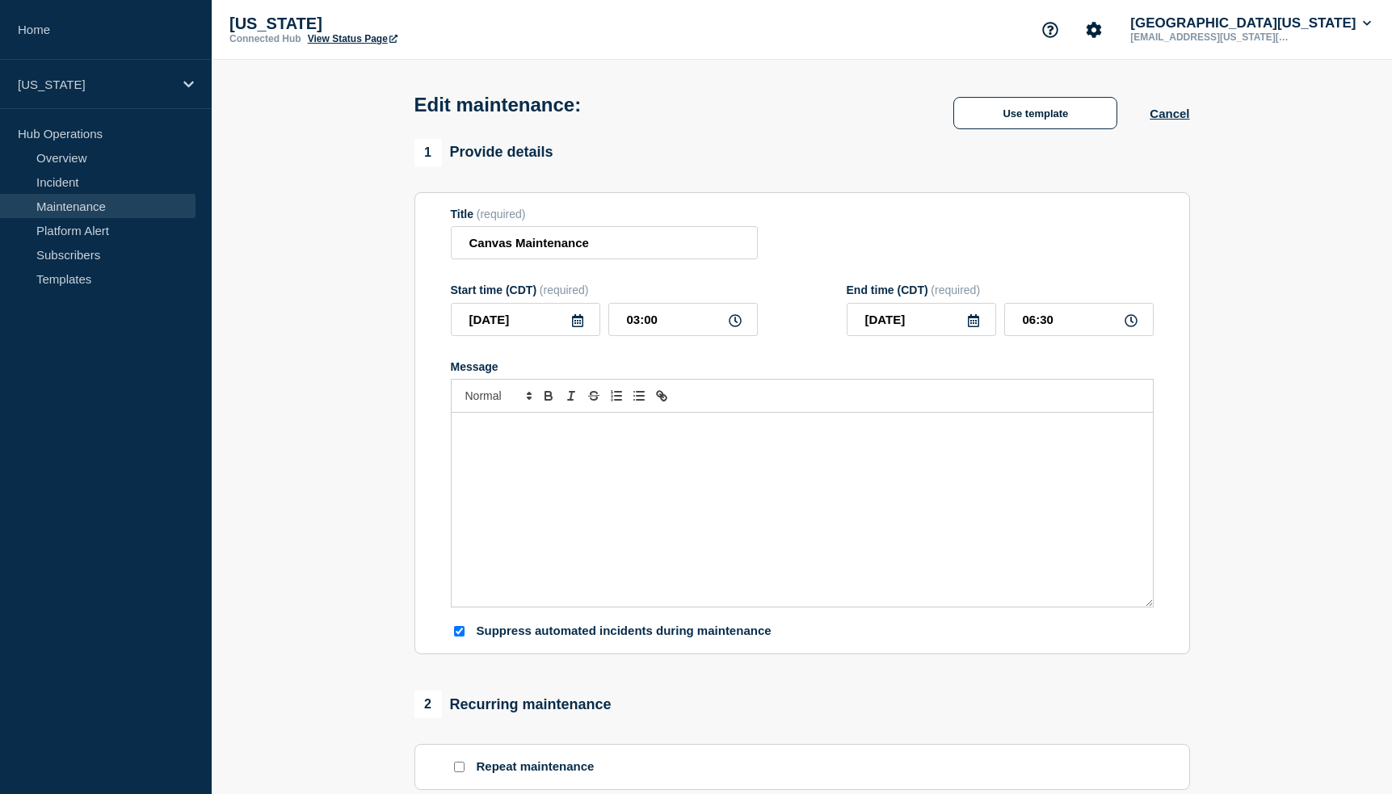
checkbox input "true"
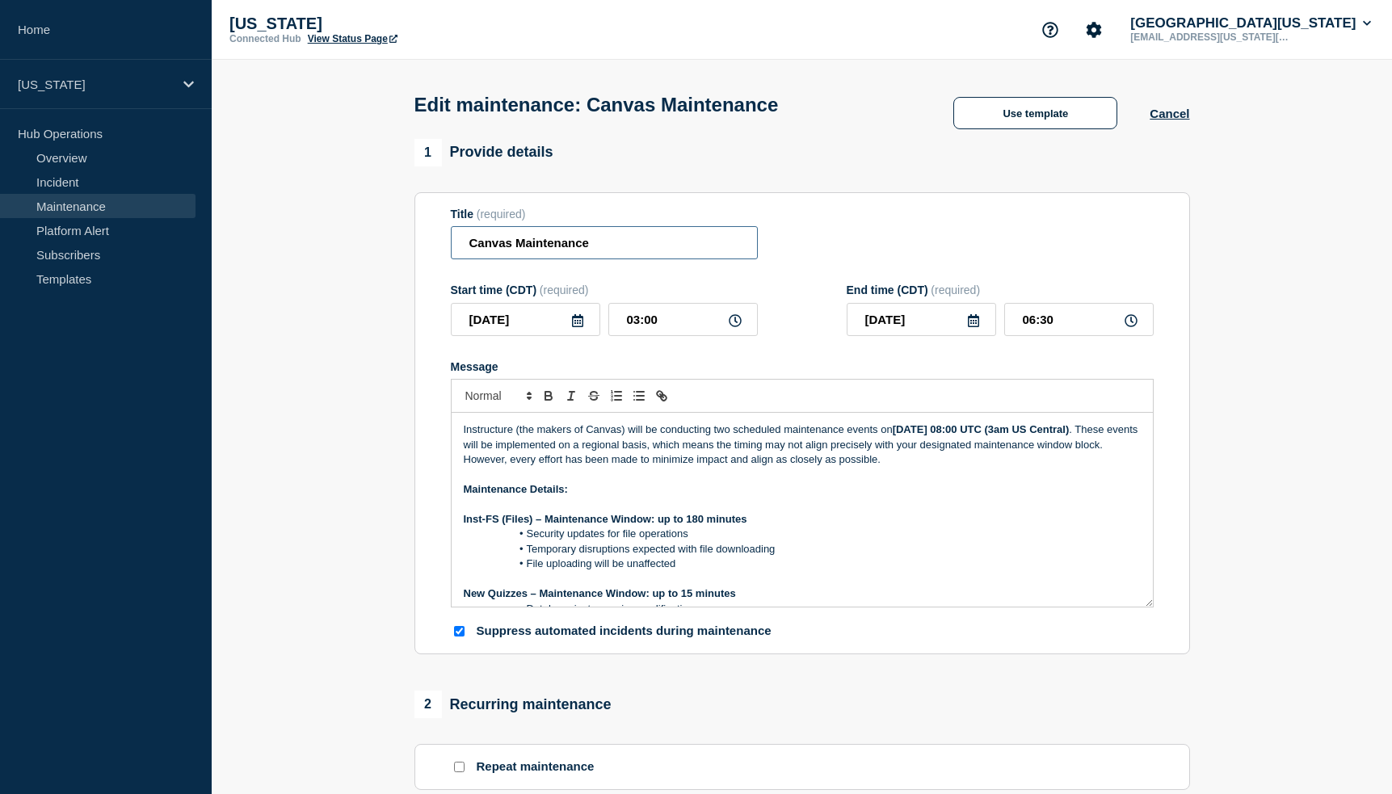
click at [618, 243] on input "Canvas Maintenance" at bounding box center [604, 242] width 307 height 33
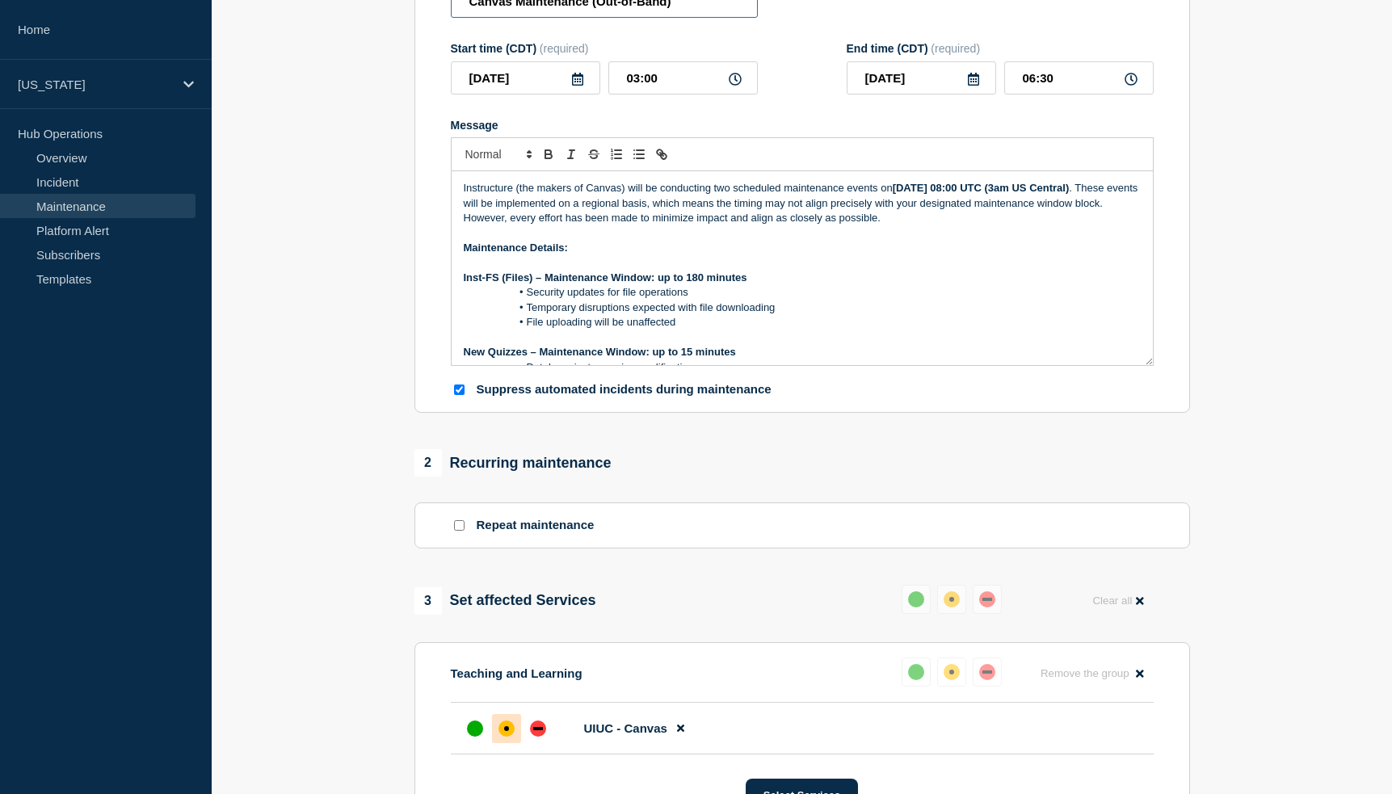
scroll to position [645, 0]
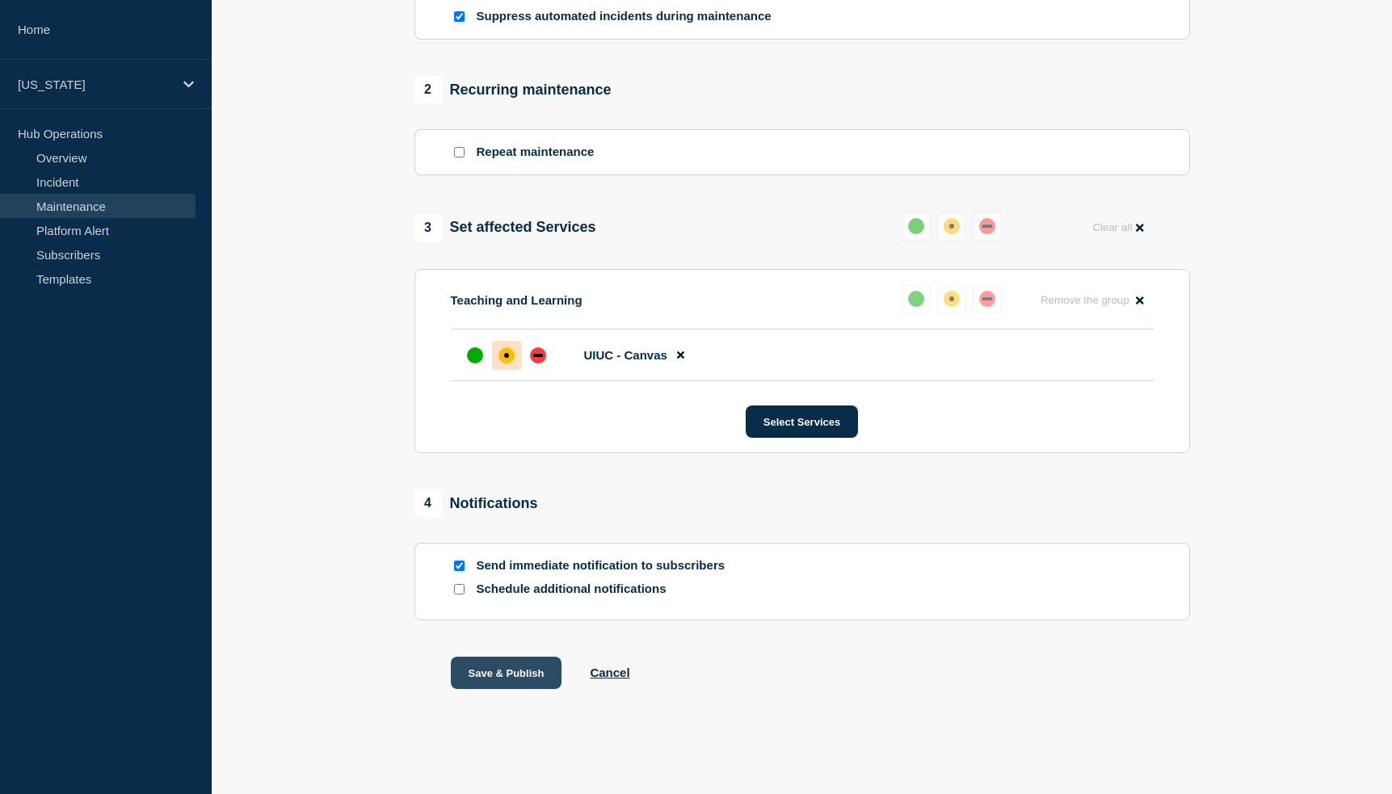
type input "Canvas Maintenance (Out-of-Band)"
click at [515, 669] on button "Save & Publish" at bounding box center [506, 673] width 111 height 32
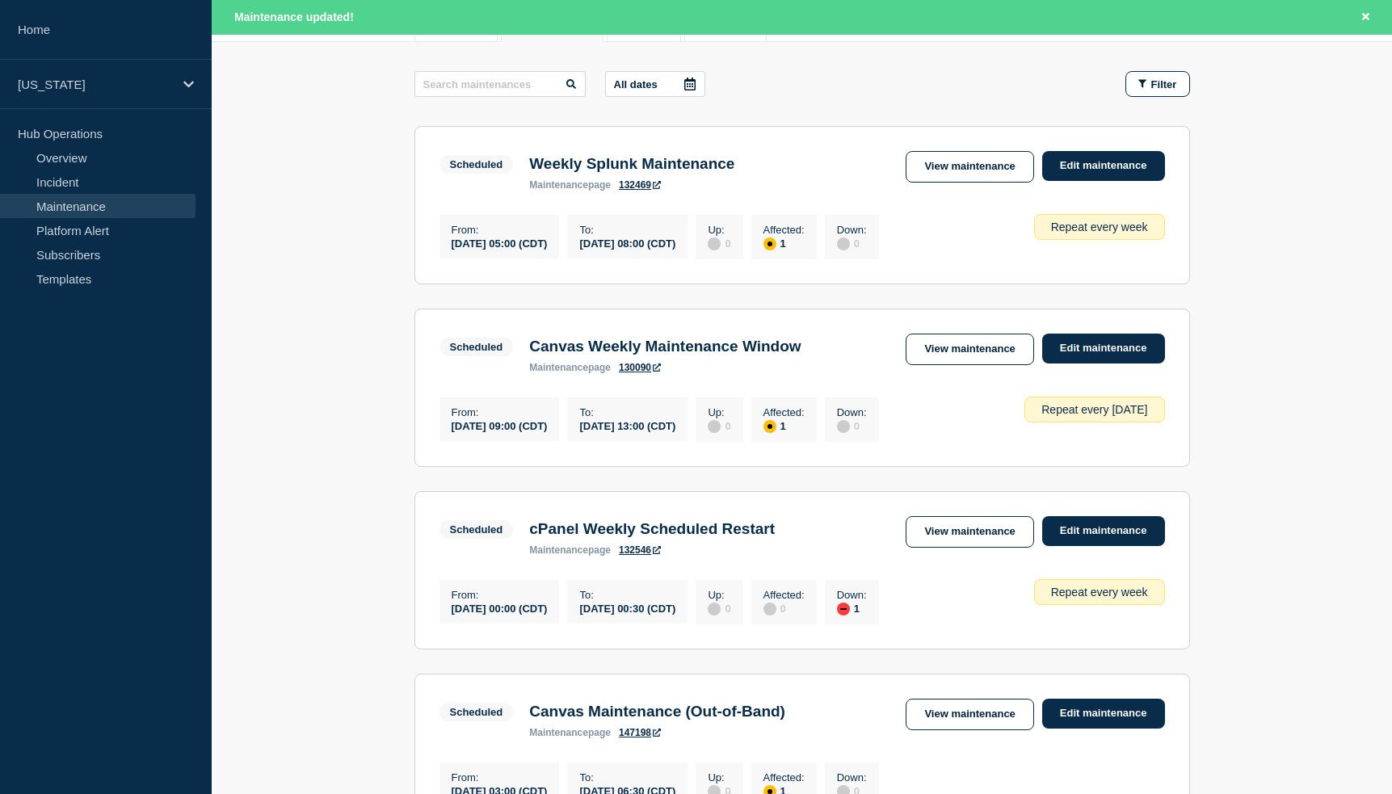
scroll to position [404, 0]
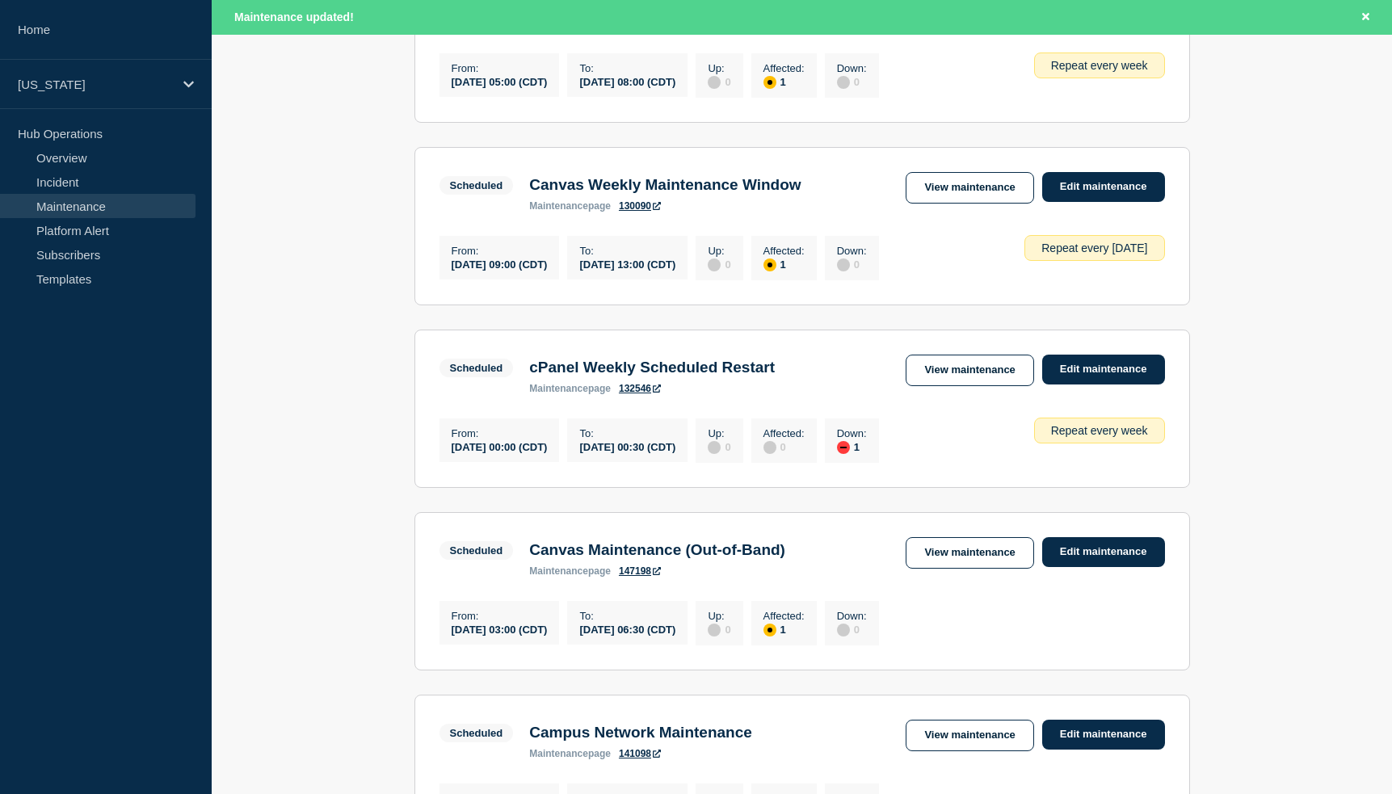
click at [754, 559] on h3 "Canvas Maintenance (Out-of-Band)" at bounding box center [657, 550] width 256 height 18
click at [969, 562] on link "View maintenance" at bounding box center [969, 553] width 128 height 32
